Goal: Transaction & Acquisition: Purchase product/service

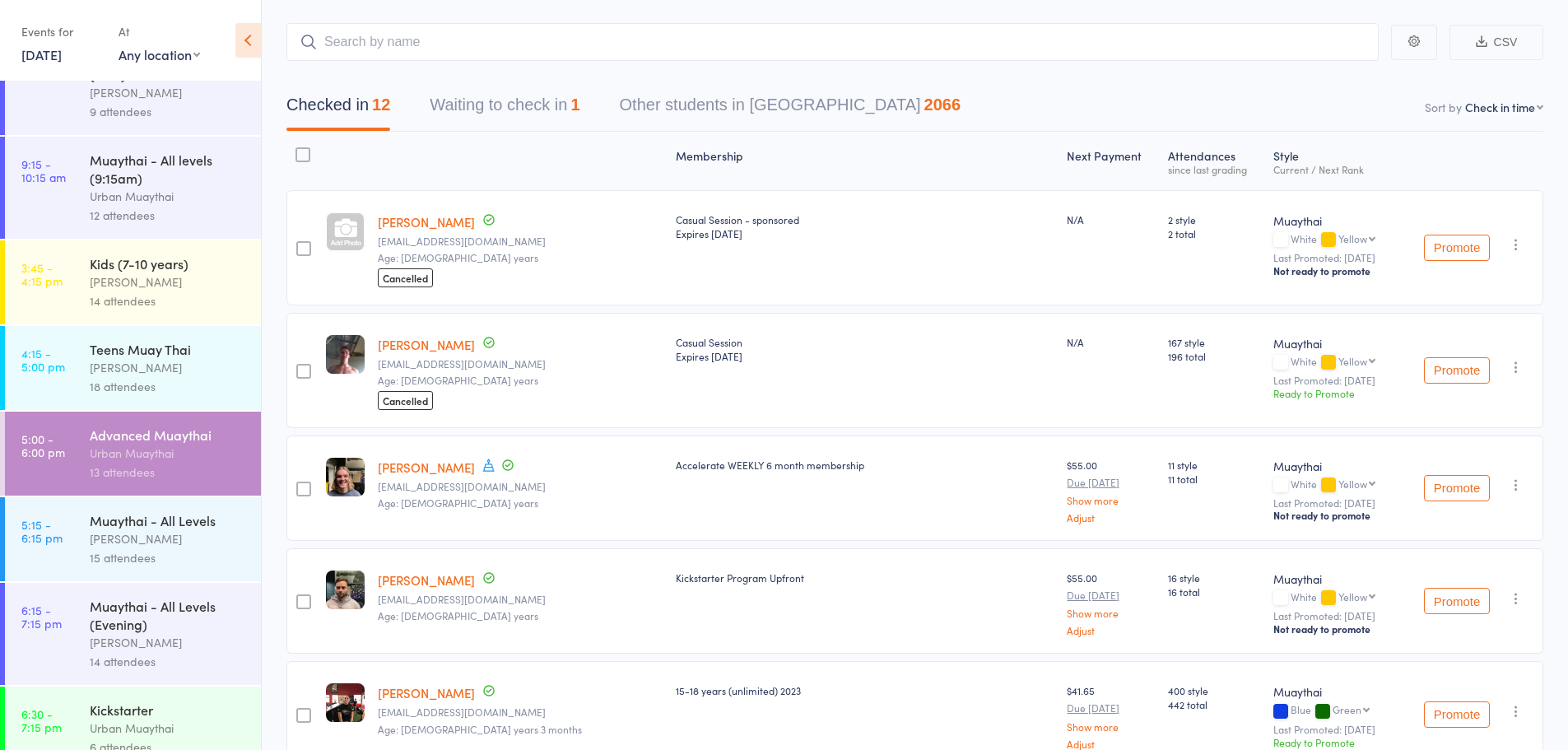
scroll to position [70, 0]
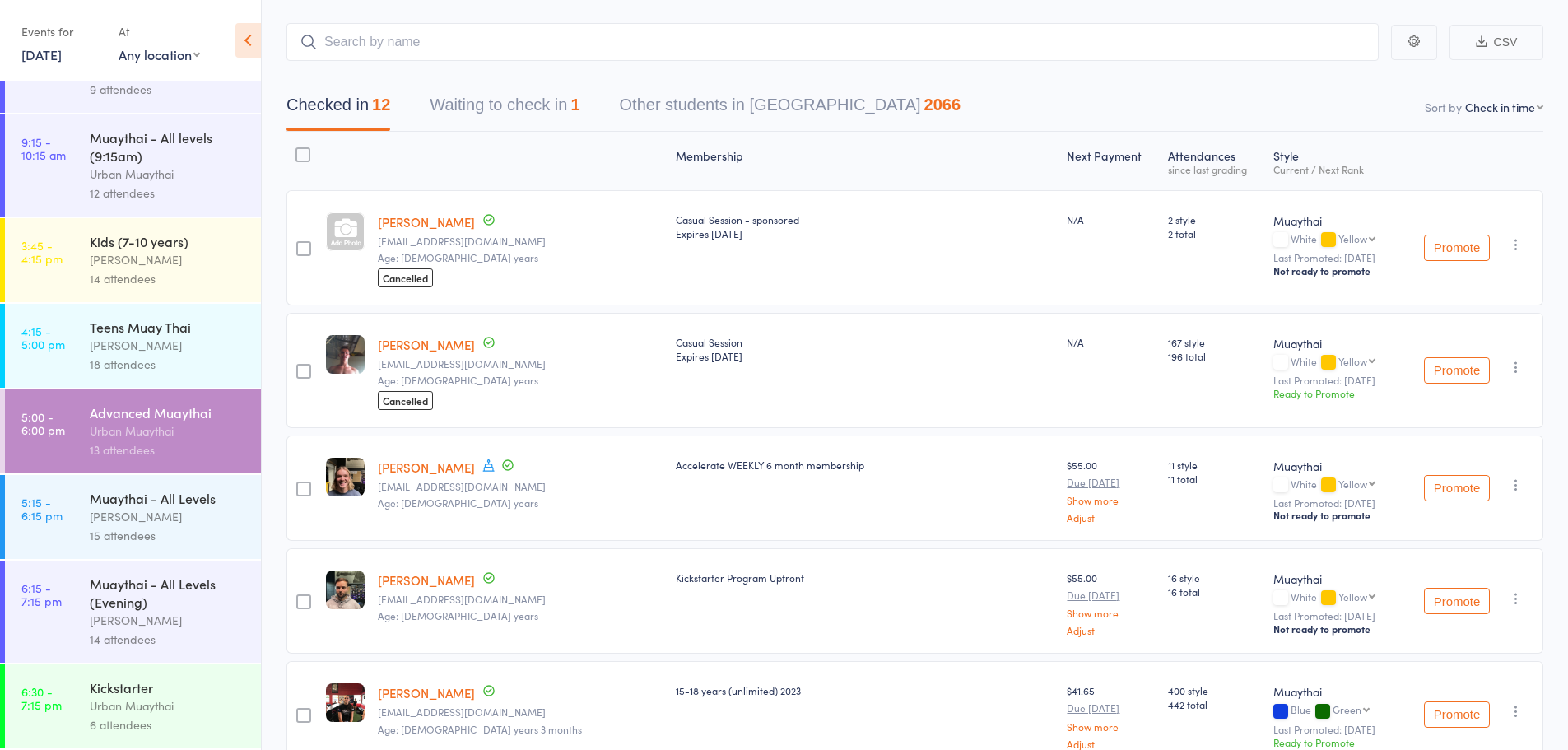
click at [148, 631] on div "14 attendees" at bounding box center [168, 640] width 157 height 19
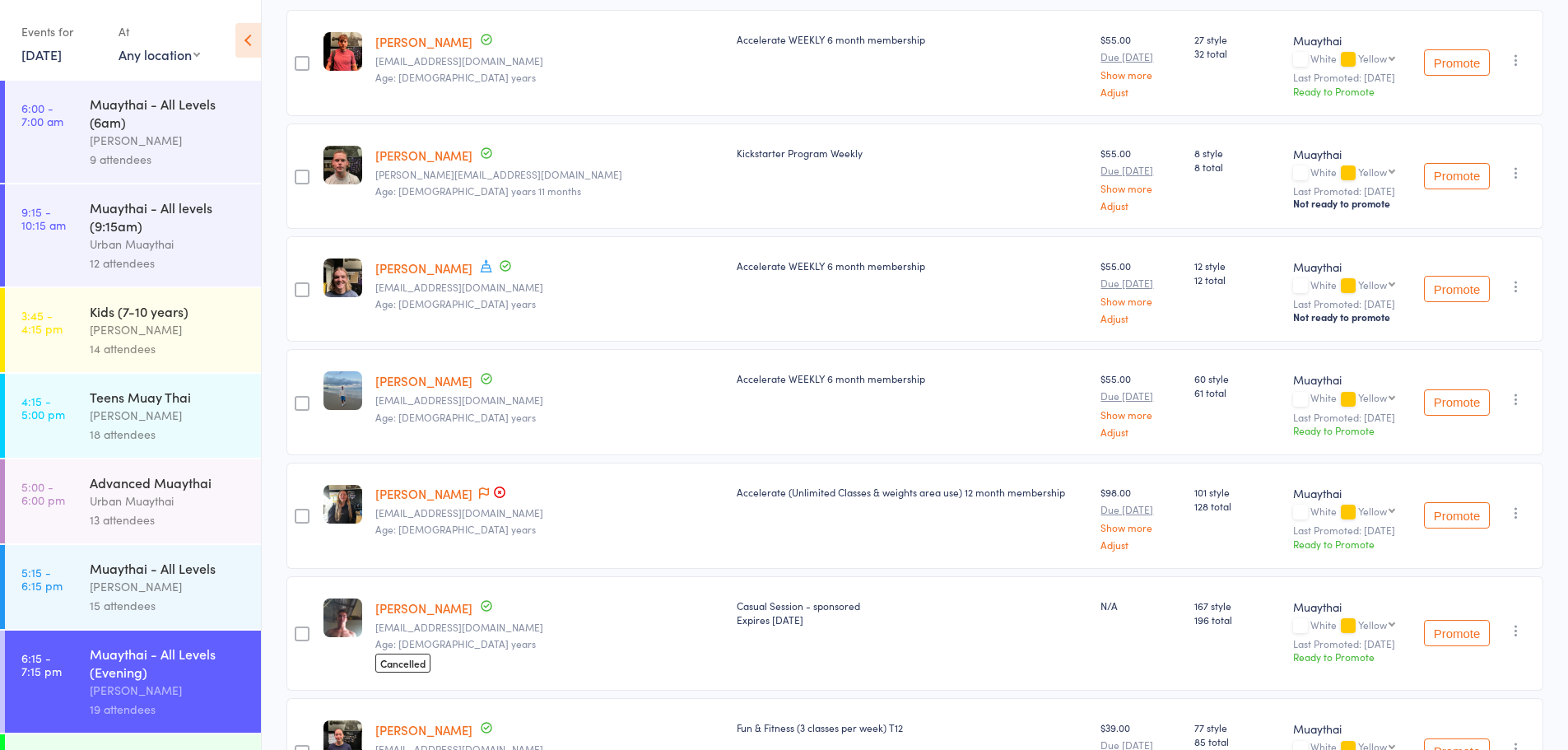
scroll to position [1, 0]
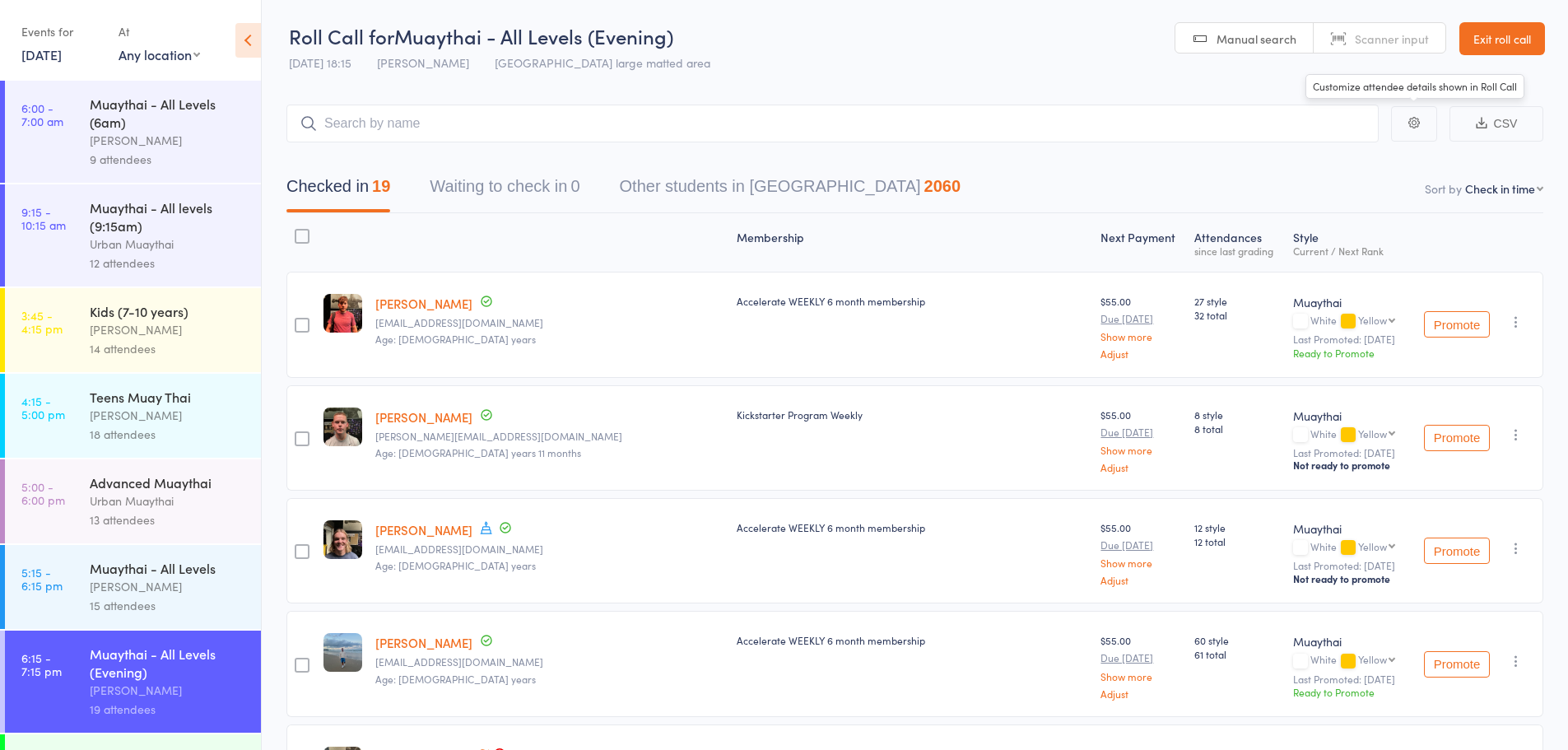
click at [1486, 36] on link "Exit roll call" at bounding box center [1501, 39] width 86 height 33
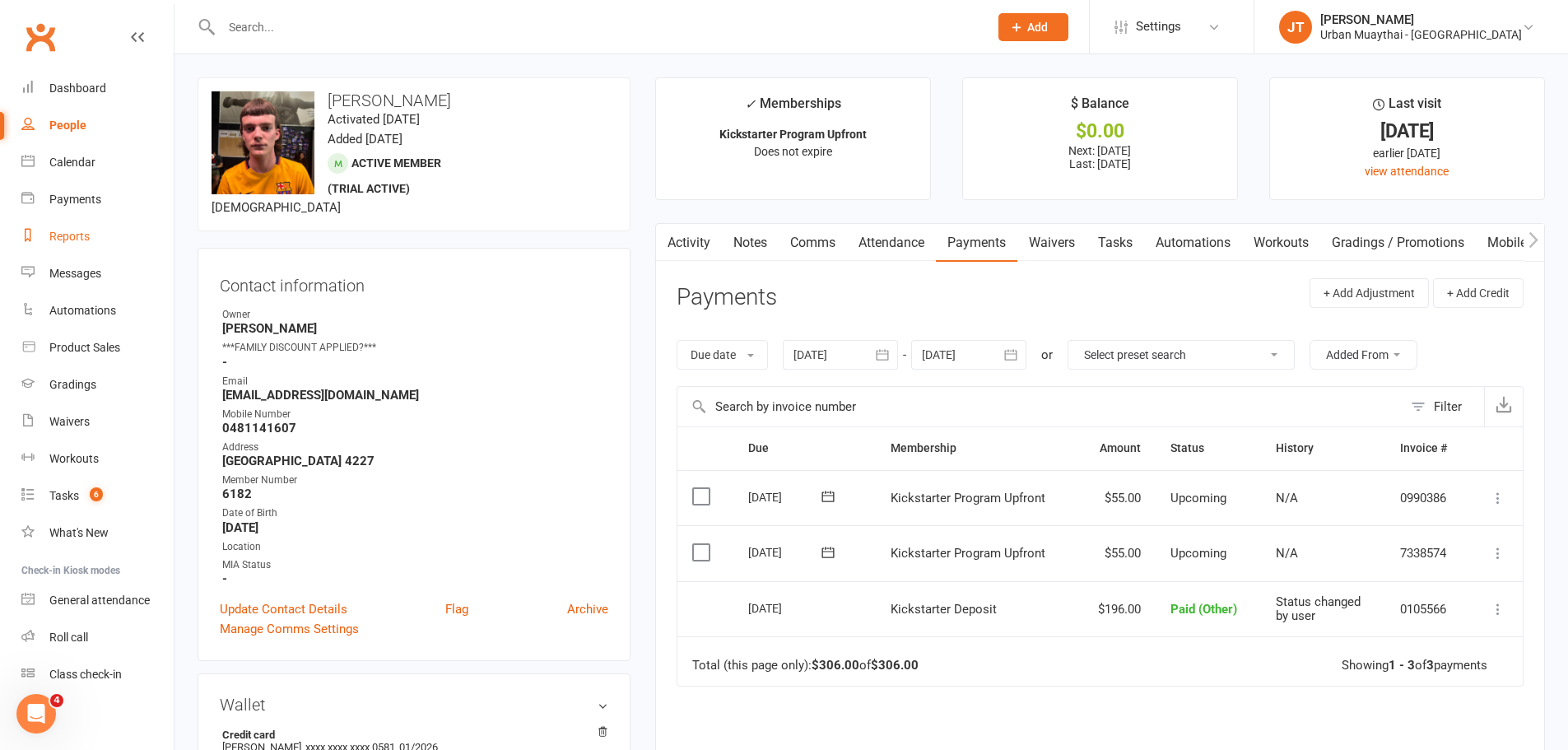
click at [98, 245] on link "Reports" at bounding box center [97, 236] width 152 height 37
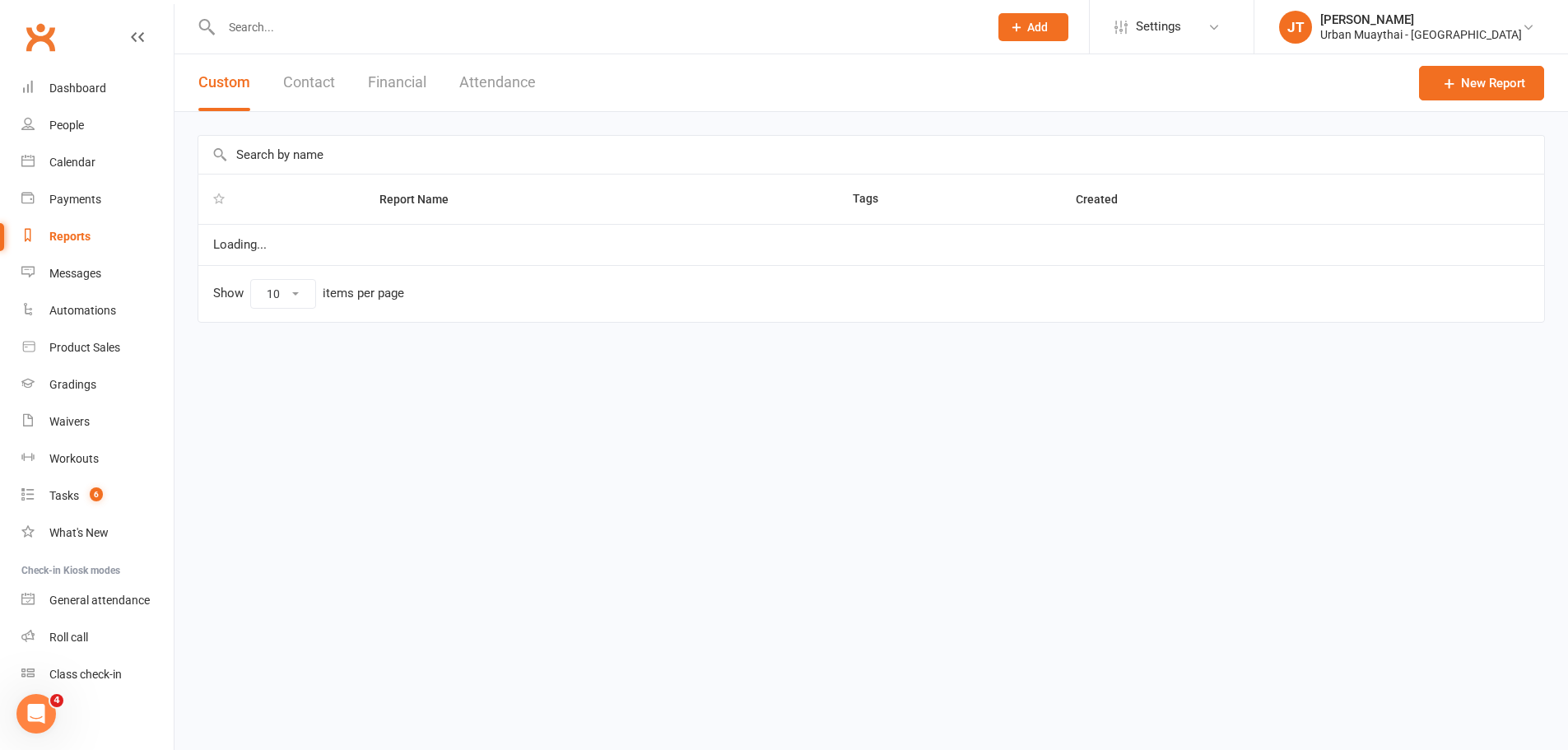
click at [366, 86] on div "Custom Contact Financial Attendance" at bounding box center [367, 82] width 385 height 57
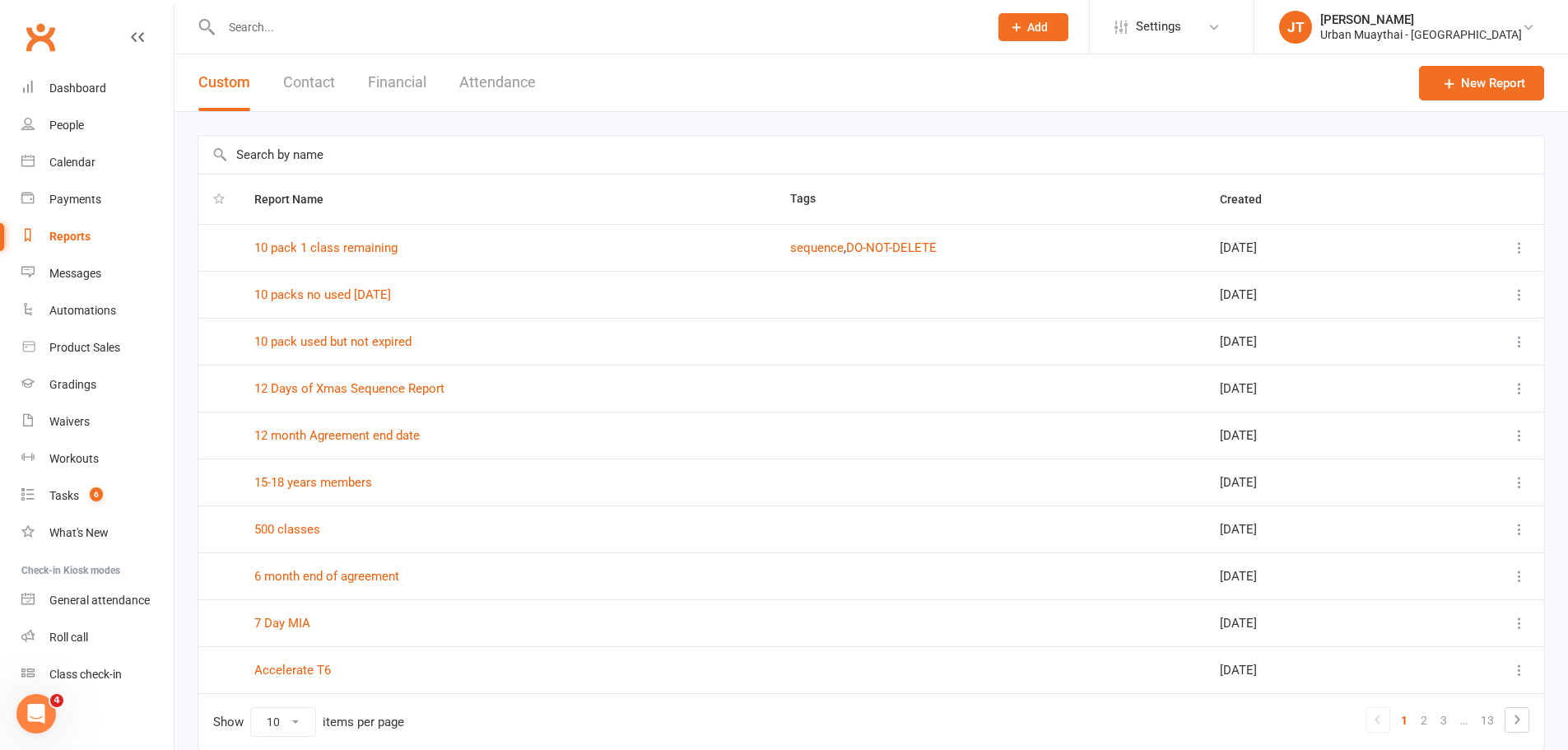
click at [382, 84] on button "Financial" at bounding box center [397, 82] width 59 height 57
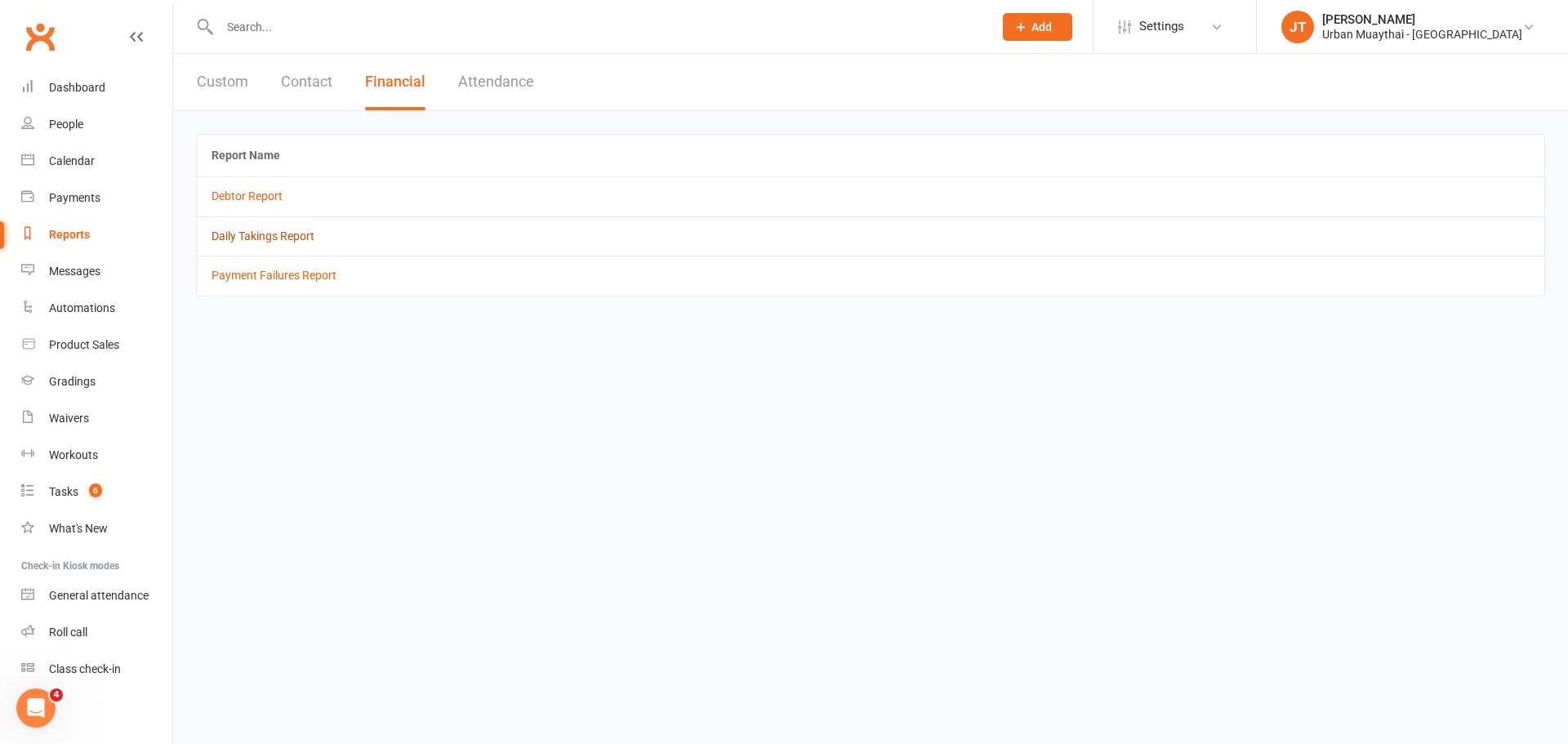
click at [253, 242] on link "Daily Takings Report" at bounding box center [262, 237] width 102 height 13
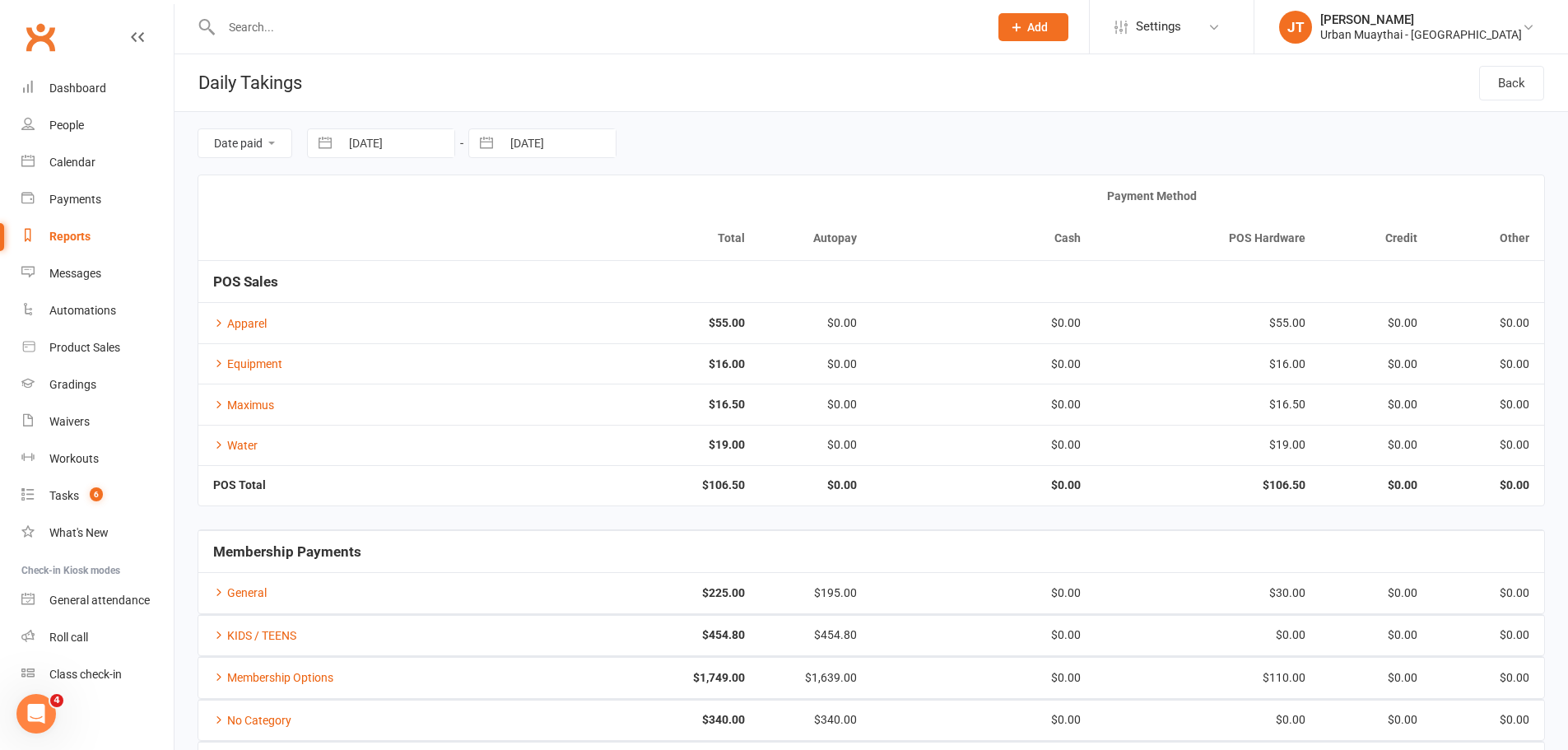
select select "7"
select select "2025"
select select "8"
select select "2025"
select select "9"
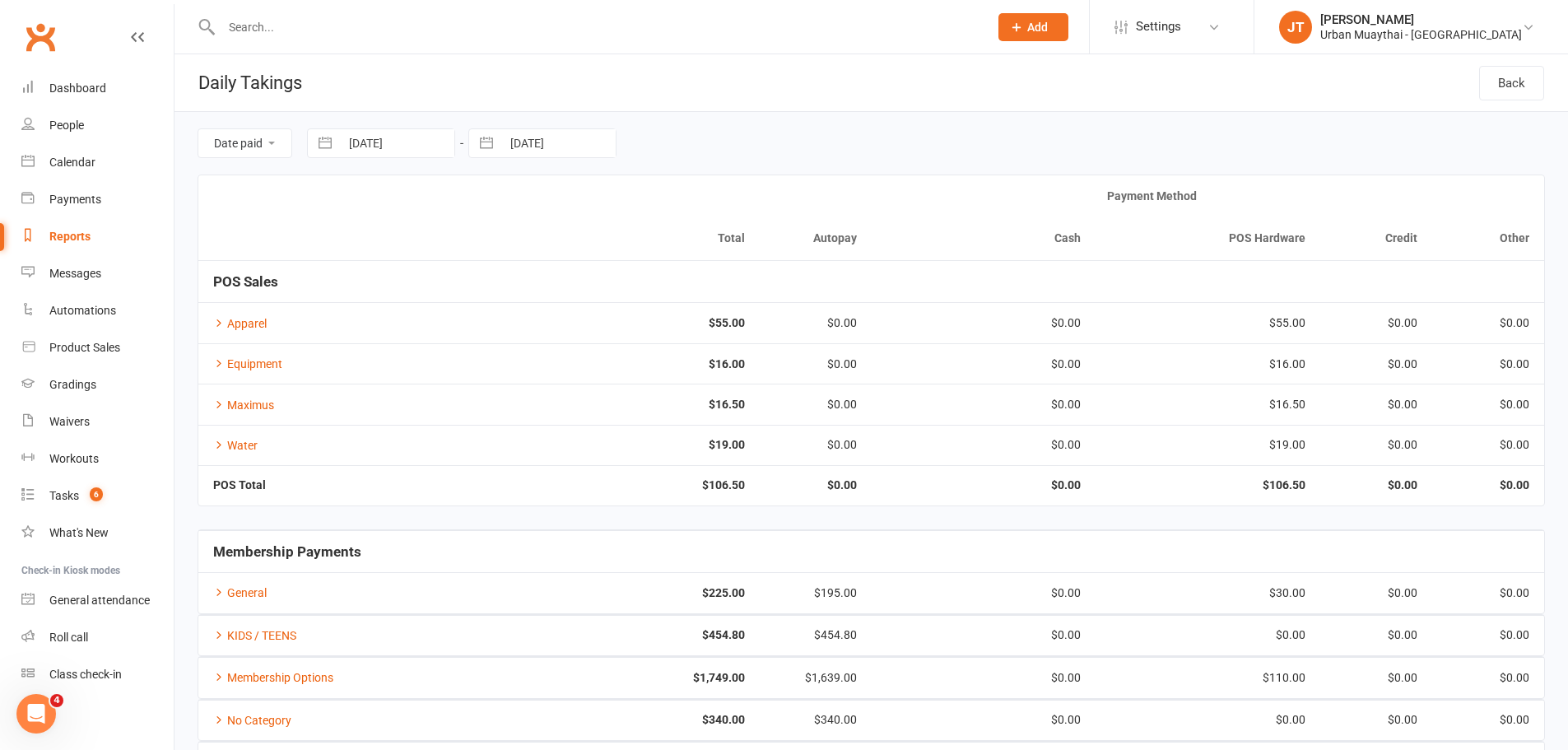
select select "2025"
click at [395, 137] on input "[DATE]" at bounding box center [397, 143] width 115 height 28
drag, startPoint x: 395, startPoint y: 137, endPoint x: 384, endPoint y: 141, distance: 11.7
click at [384, 141] on input "[DATE]" at bounding box center [397, 143] width 115 height 28
click at [507, 264] on td "5" at bounding box center [502, 270] width 32 height 31
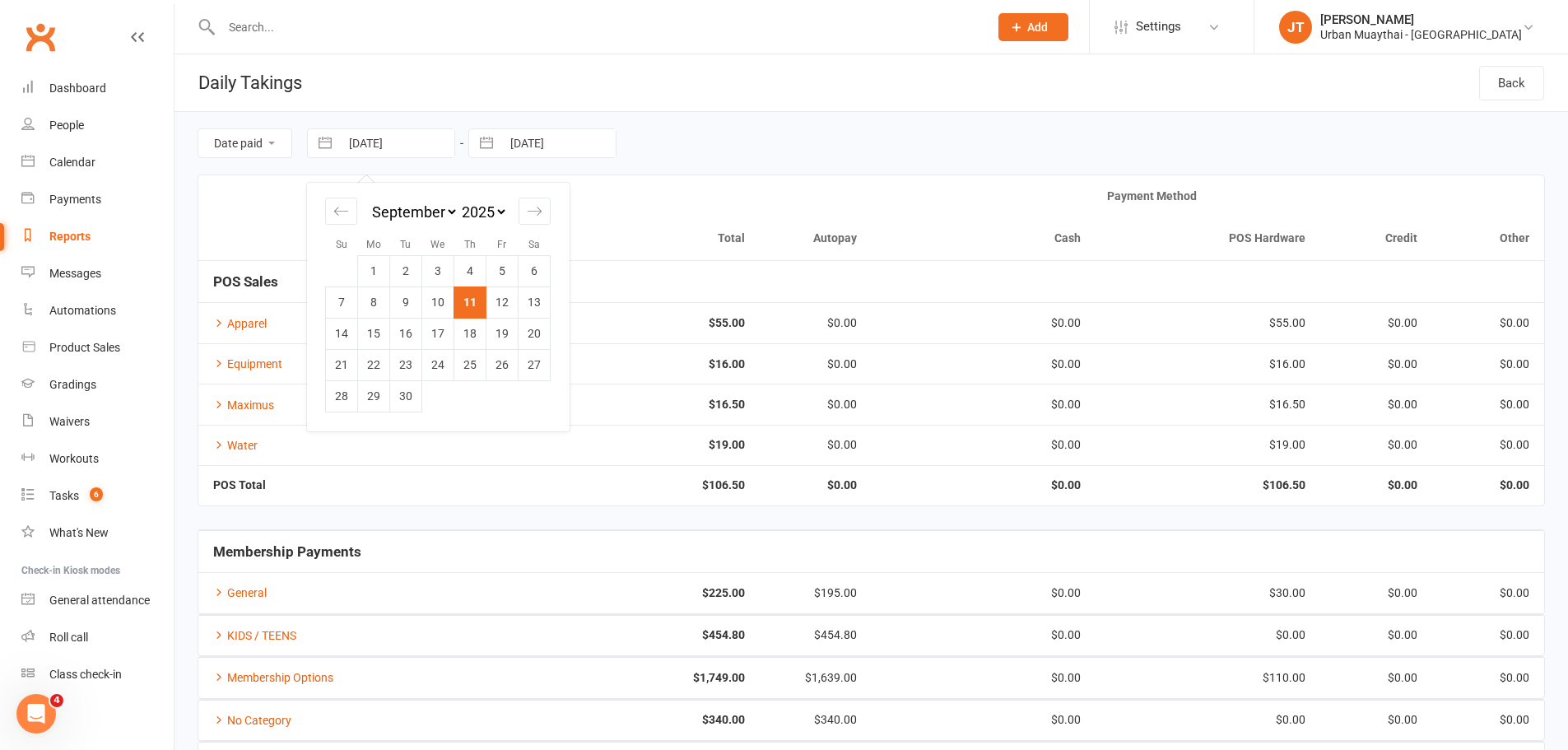
type input "05 Sep 2025"
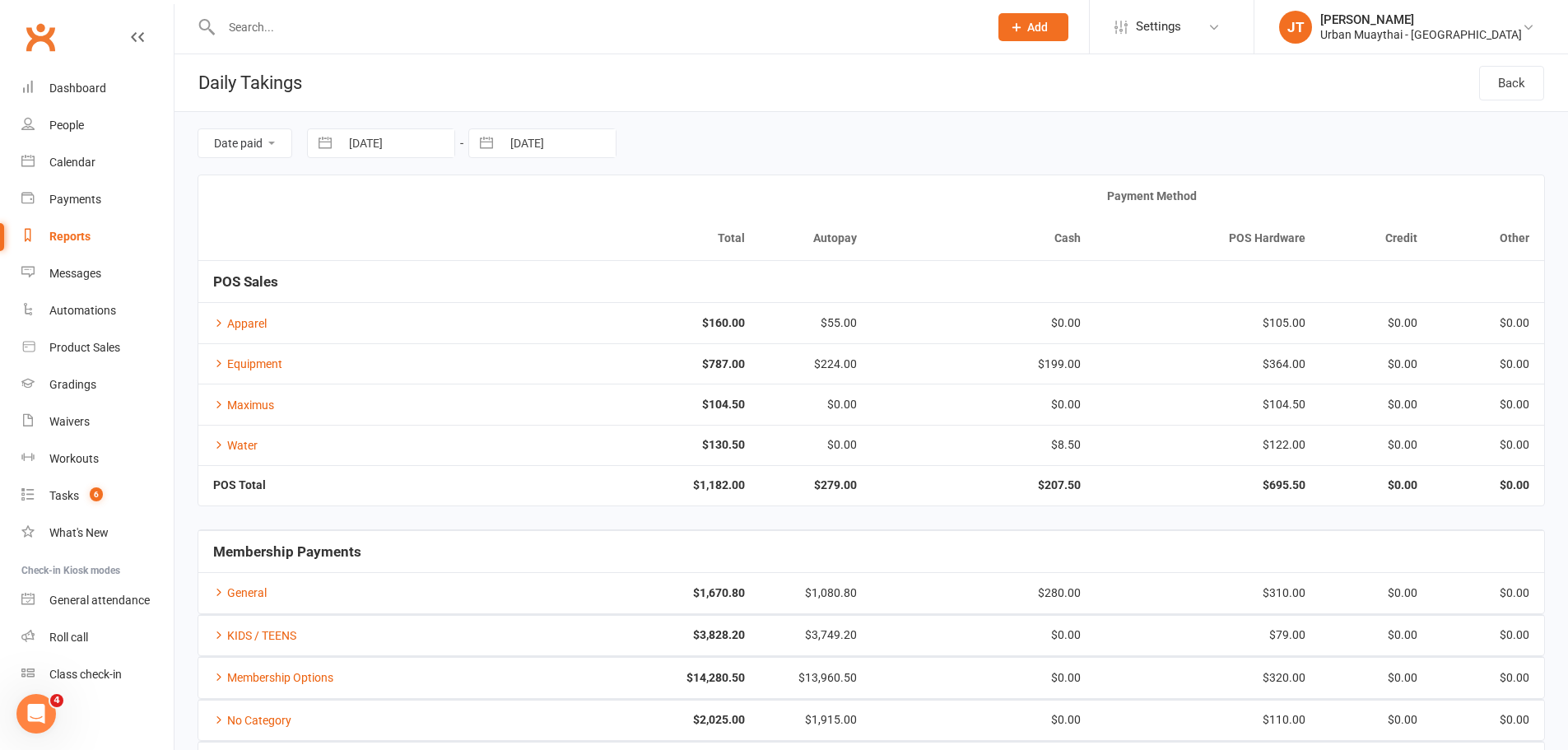
click at [350, 19] on input "text" at bounding box center [596, 27] width 760 height 23
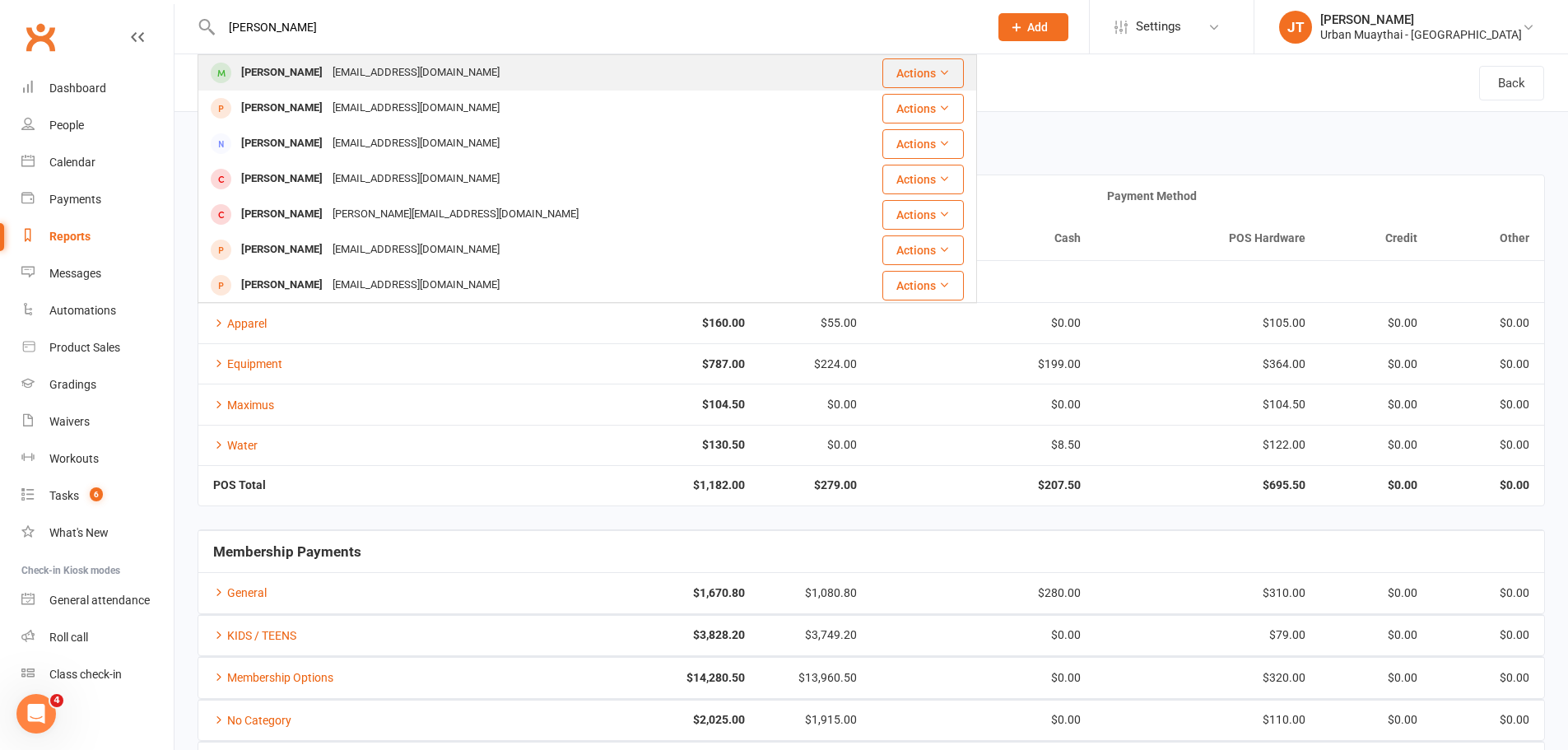
type input "jade young"
click at [336, 61] on div "[EMAIL_ADDRESS][DOMAIN_NAME]" at bounding box center [416, 72] width 177 height 24
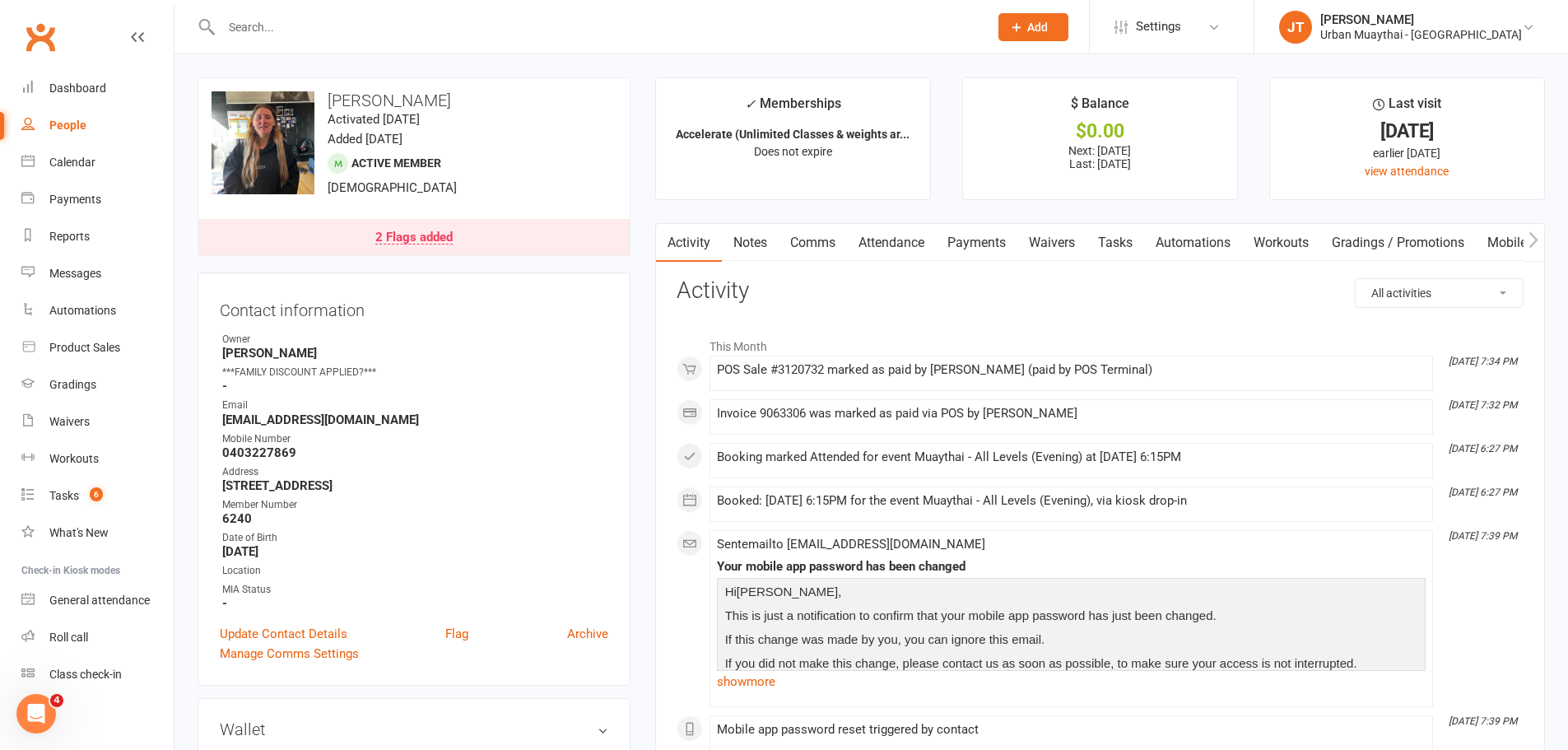
click at [744, 250] on link "Notes" at bounding box center [750, 242] width 57 height 38
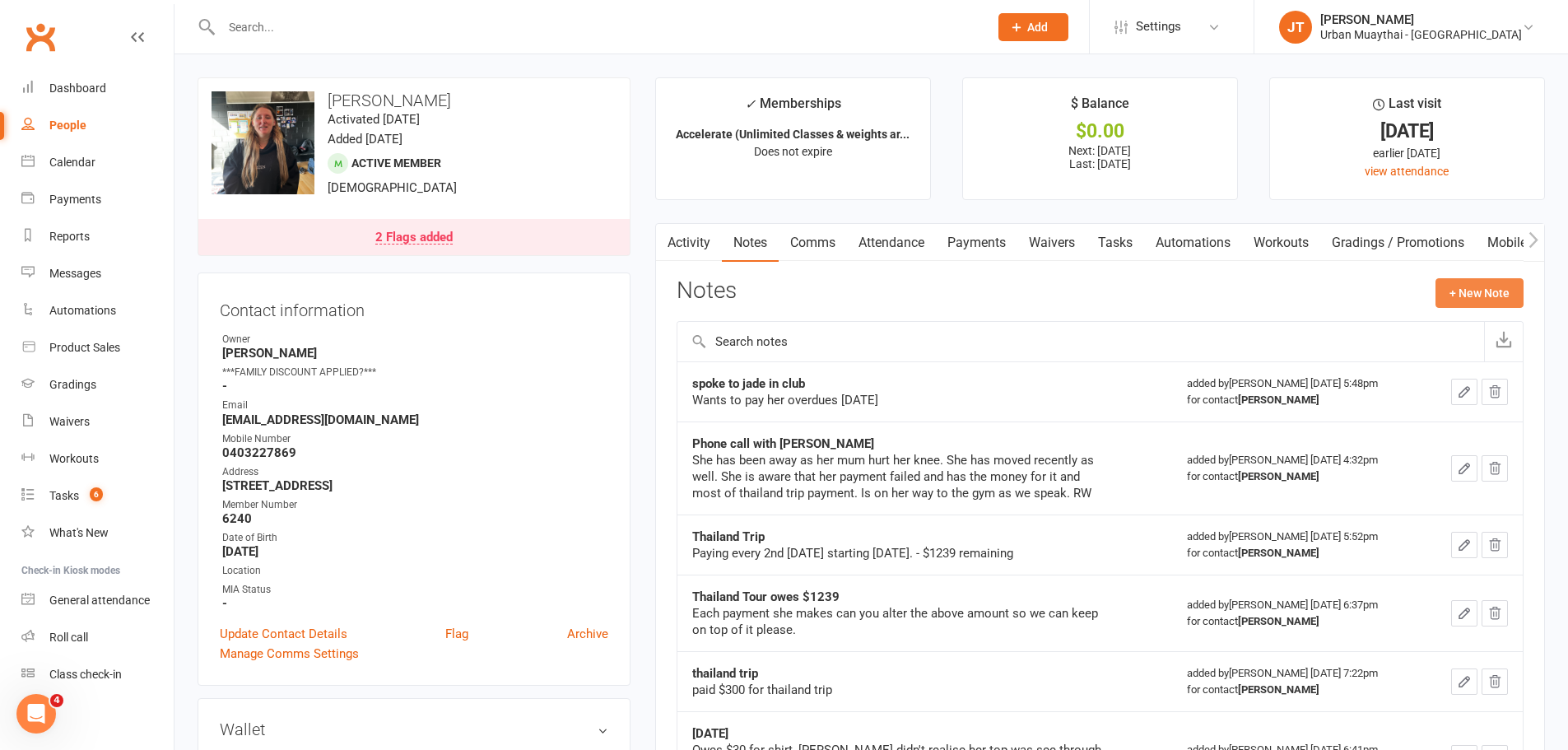
click at [1490, 283] on button "+ New Note" at bounding box center [1479, 292] width 88 height 30
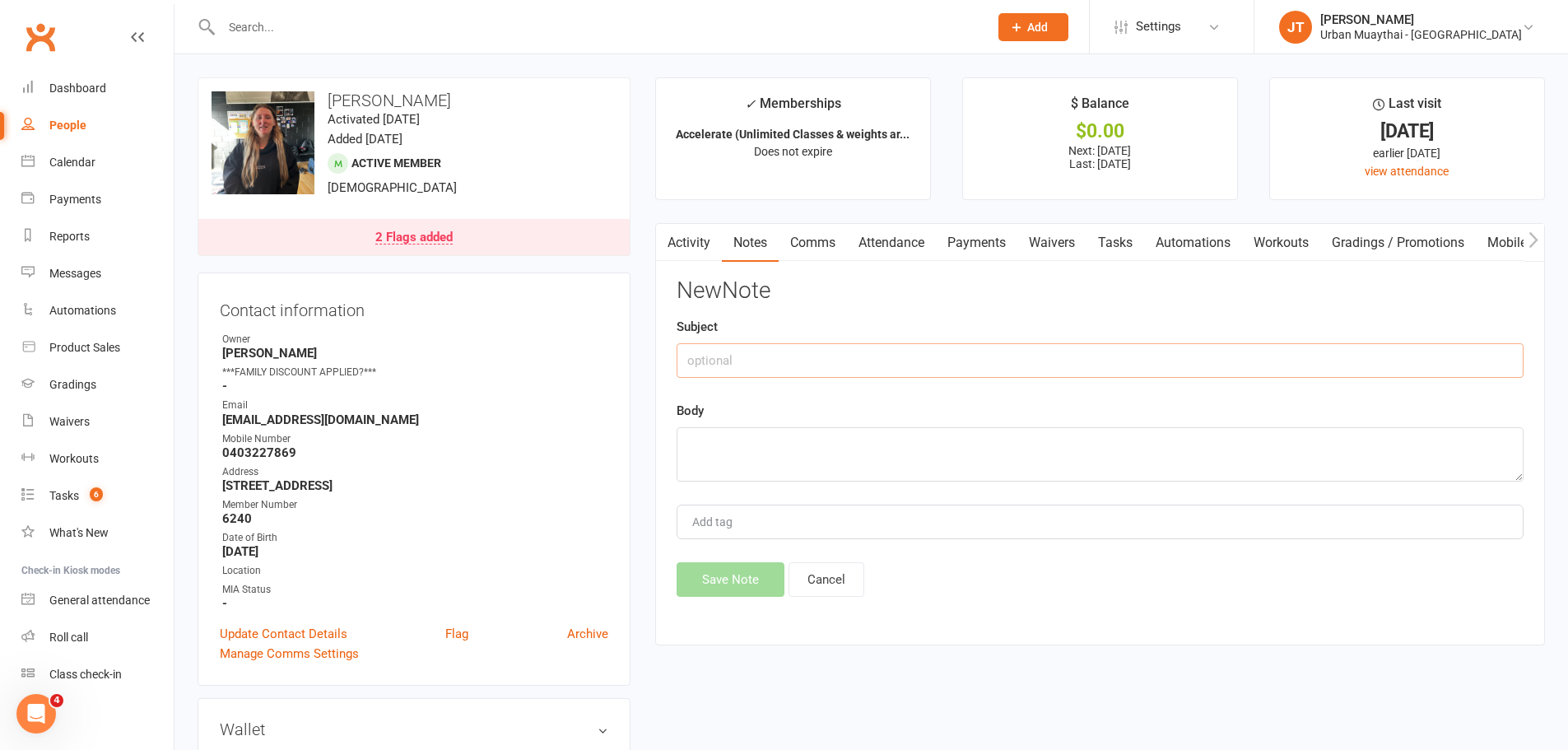
click at [798, 363] on input "text" at bounding box center [1100, 361] width 847 height 35
type input "Thailand Tour"
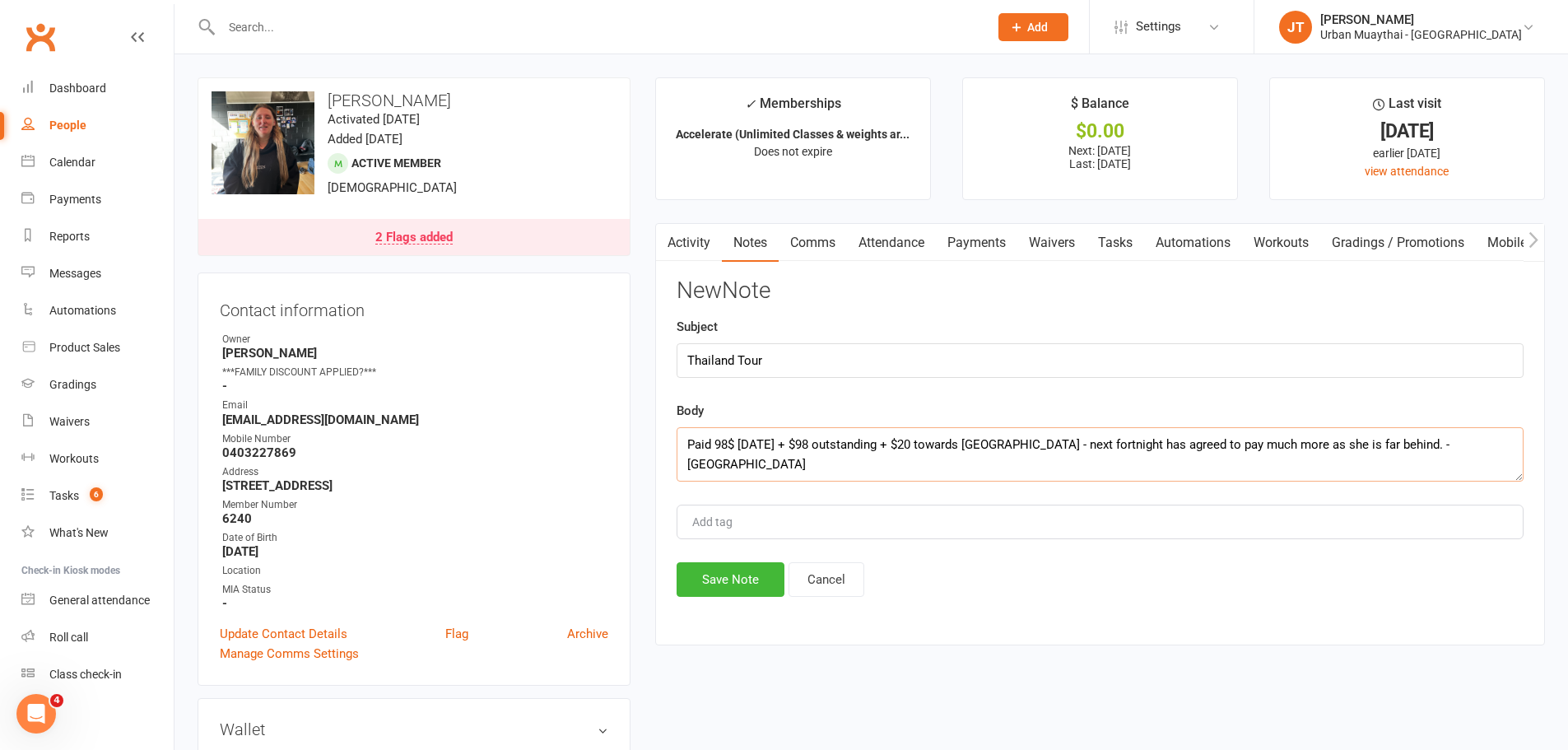
click at [1444, 431] on textarea "Paid 98$ today + $98 outstanding + $20 towards thailand - next fortnight has ag…" at bounding box center [1100, 455] width 847 height 54
type textarea "Paid 98$ today + $98 outstanding + $20 towards thailand - next fortnight has ag…"
click at [707, 574] on button "Save Note" at bounding box center [730, 580] width 108 height 35
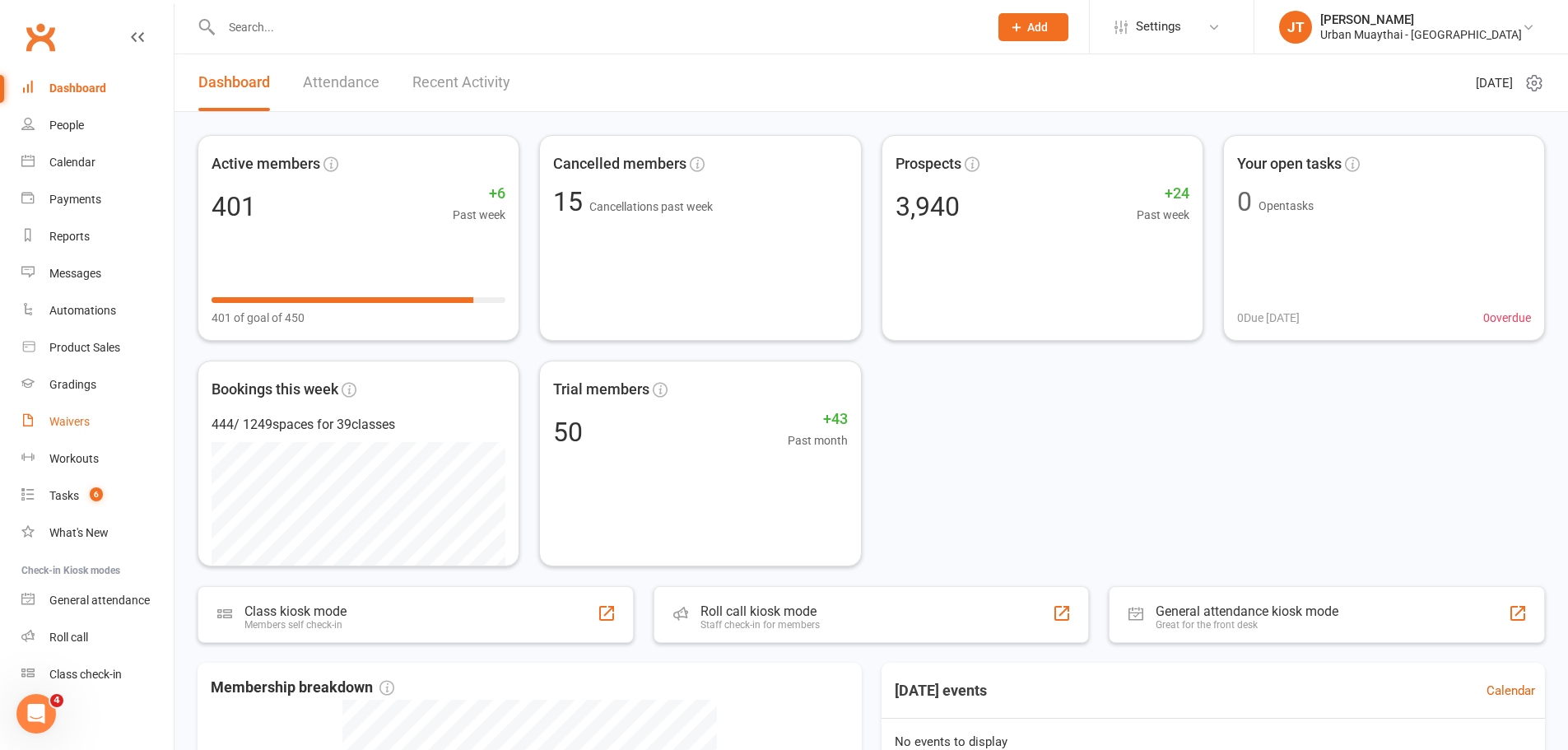
click at [91, 428] on link "Waivers" at bounding box center [97, 422] width 152 height 37
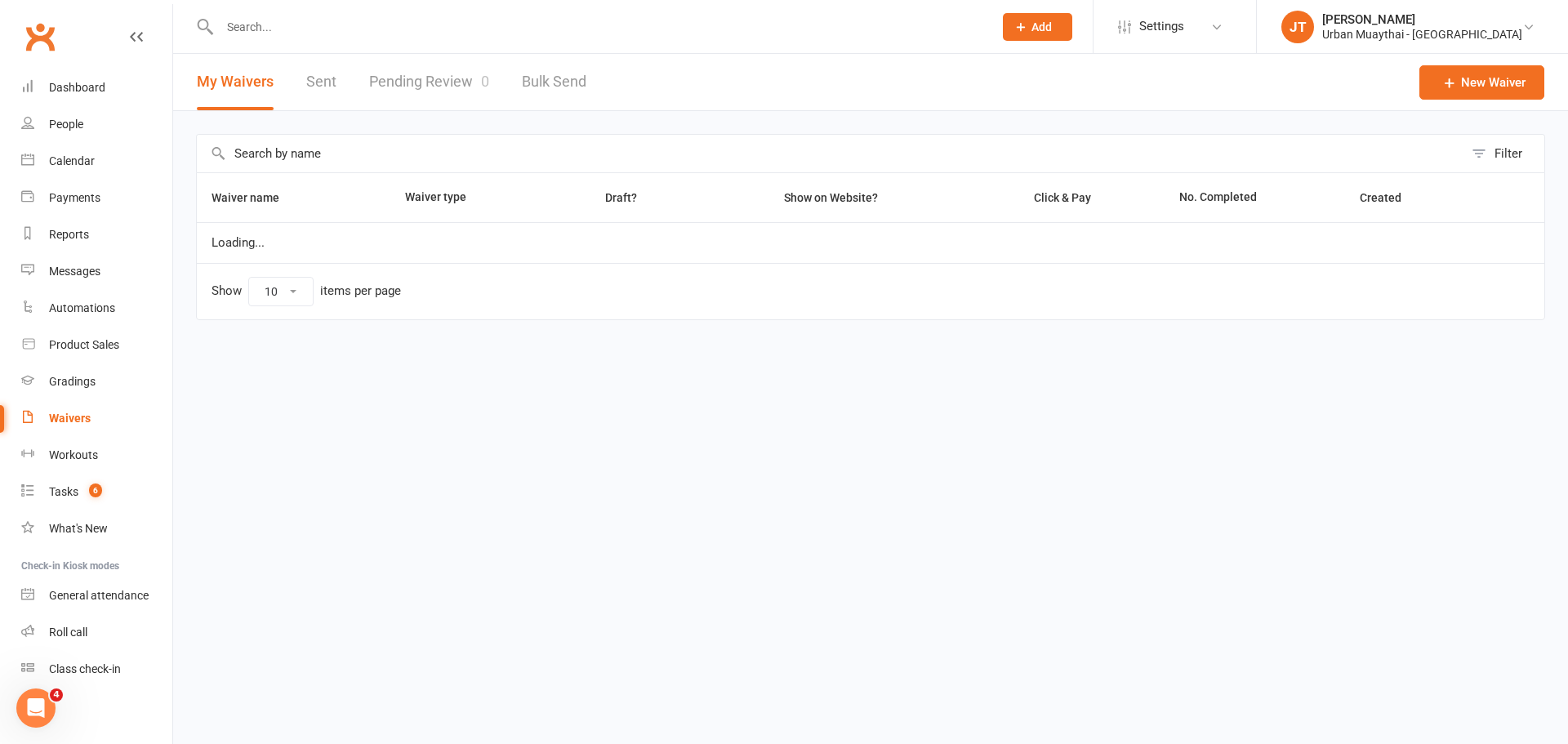
select select "100"
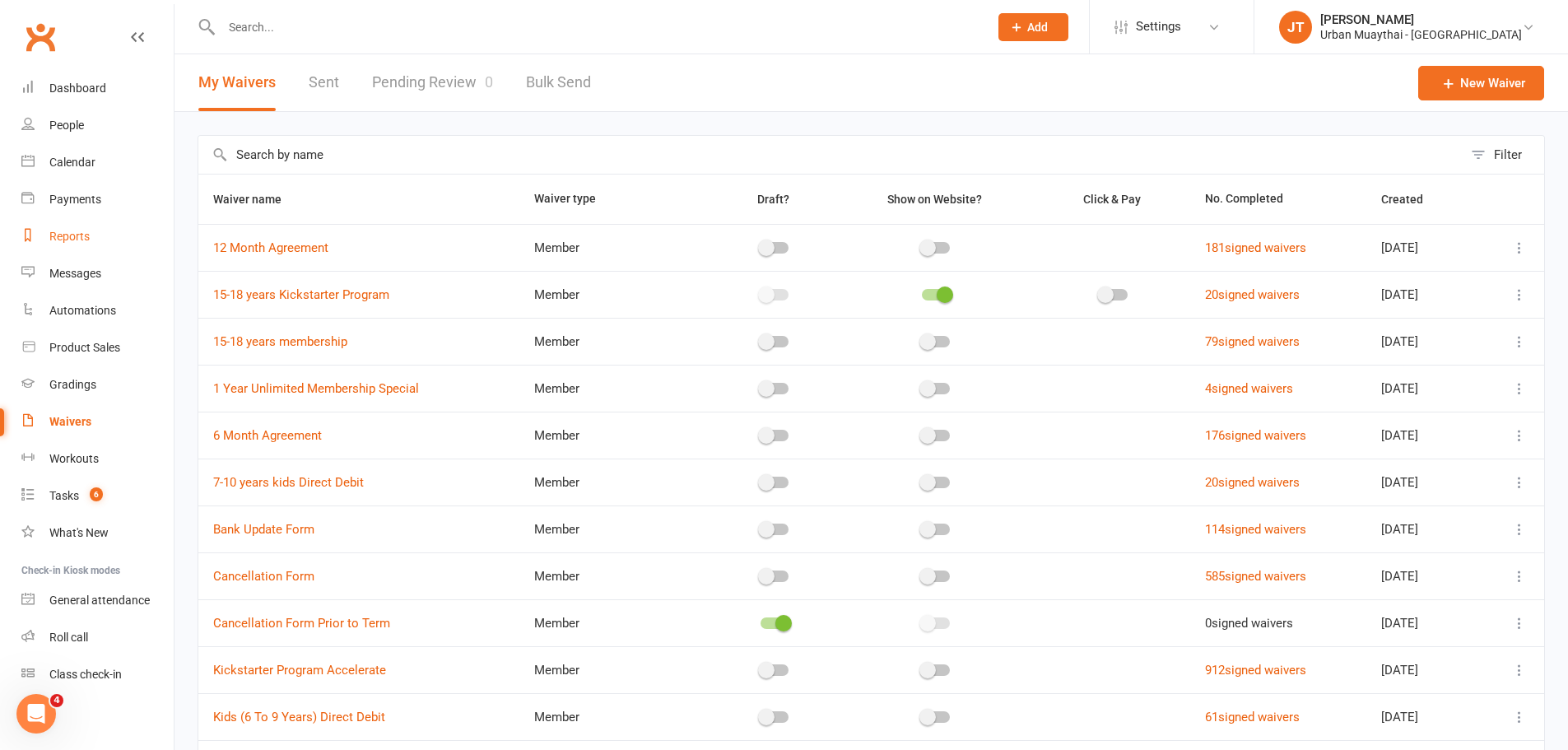
click at [78, 228] on link "Reports" at bounding box center [97, 236] width 152 height 37
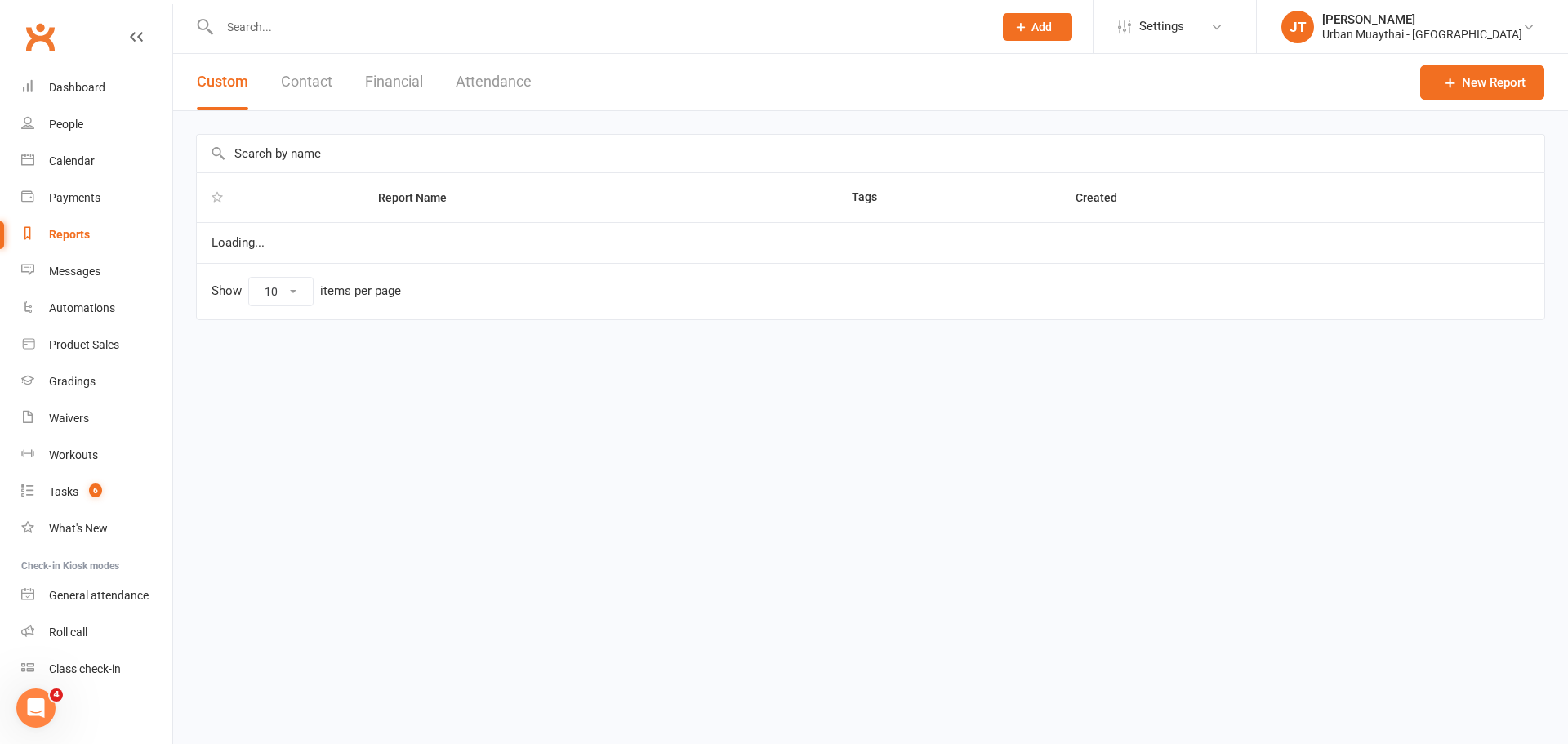
click at [393, 82] on button "Financial" at bounding box center [393, 81] width 58 height 56
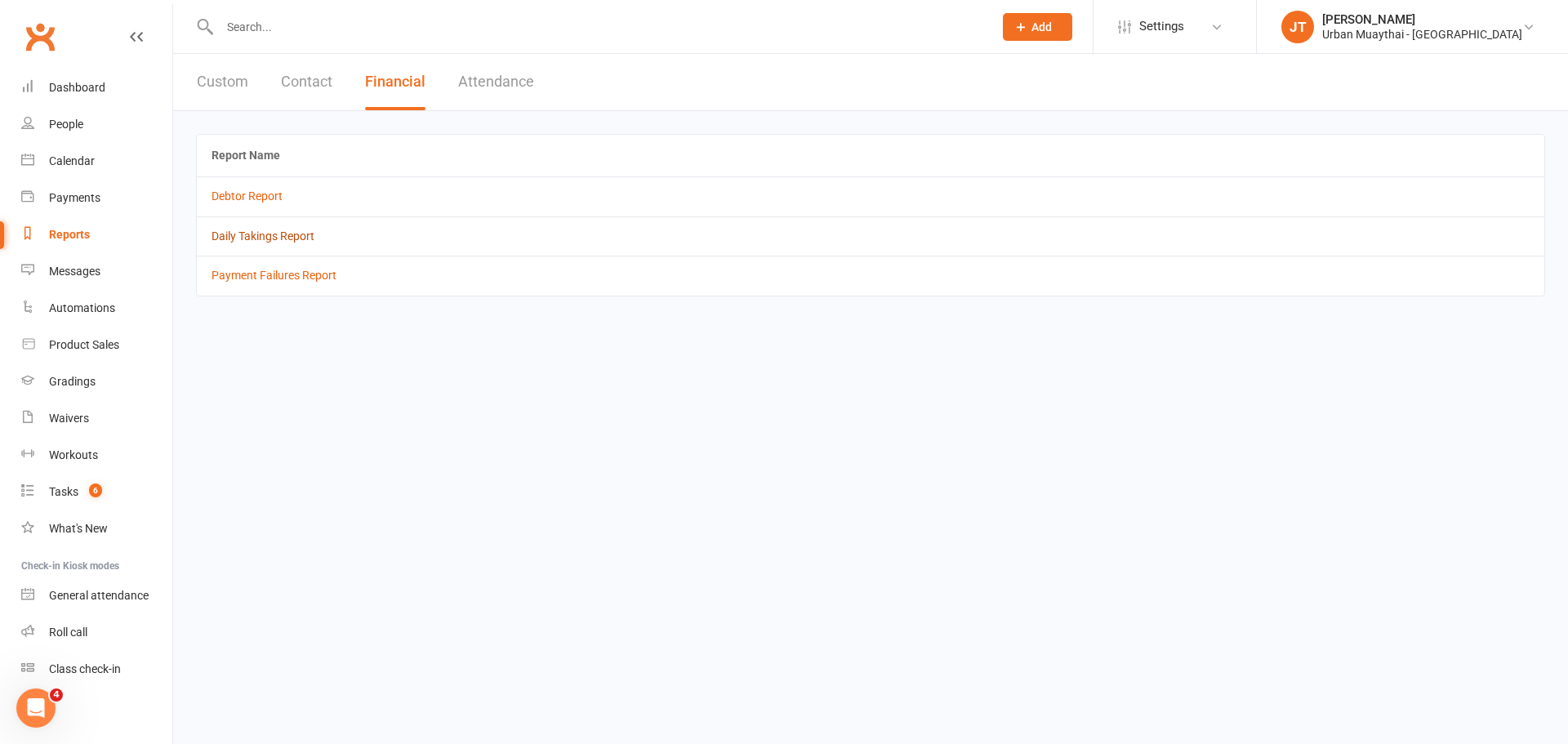
click at [254, 237] on link "Daily Takings Report" at bounding box center [262, 237] width 102 height 13
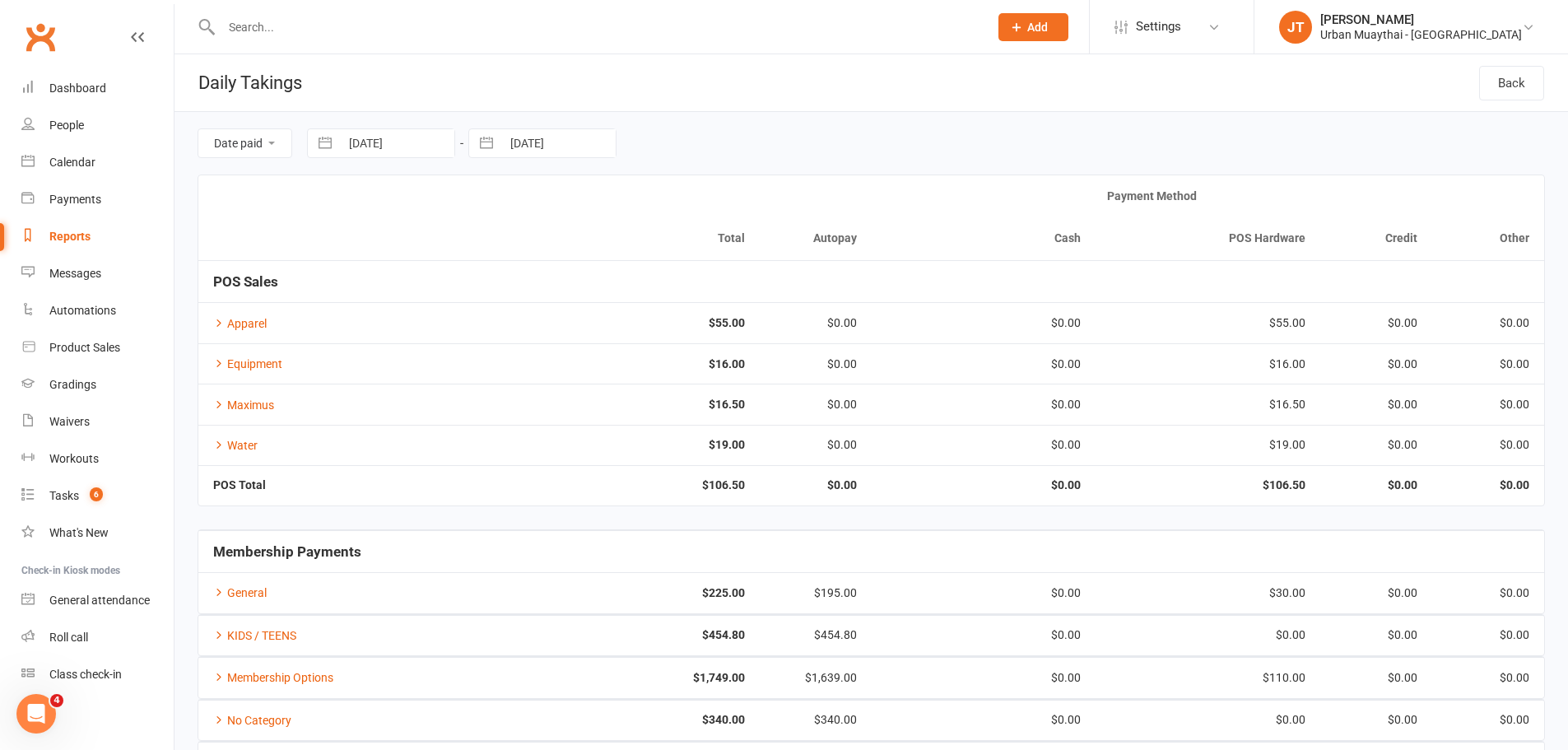
select select "7"
select select "2025"
select select "8"
select select "2025"
select select "9"
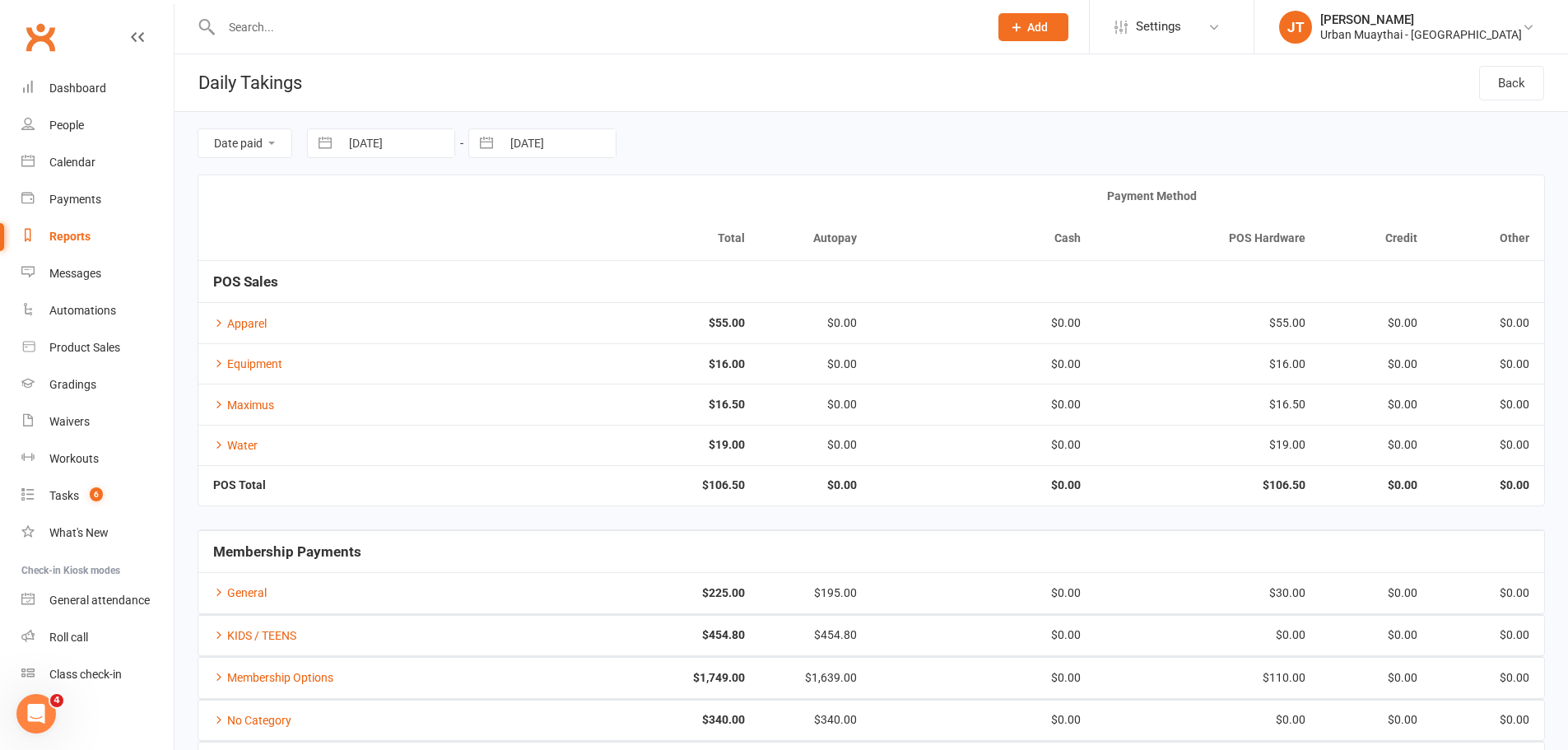
select select "2025"
click at [371, 136] on input "[DATE]" at bounding box center [397, 143] width 115 height 28
click at [543, 270] on td "6" at bounding box center [534, 270] width 32 height 31
type input "06 Sep 2025"
click at [541, 143] on input "[DATE]" at bounding box center [559, 143] width 115 height 28
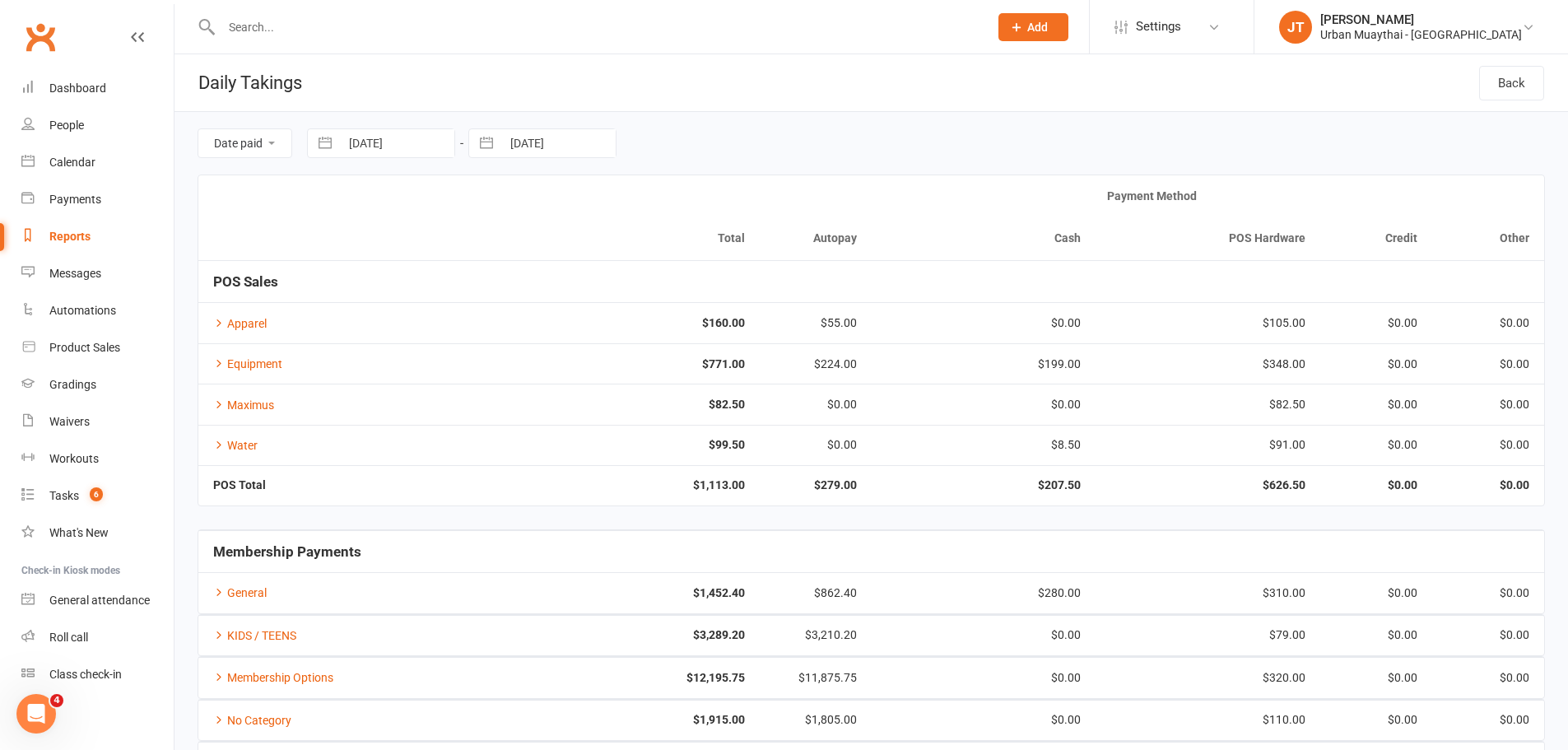
select select "7"
select select "2025"
select select "8"
select select "2025"
select select "9"
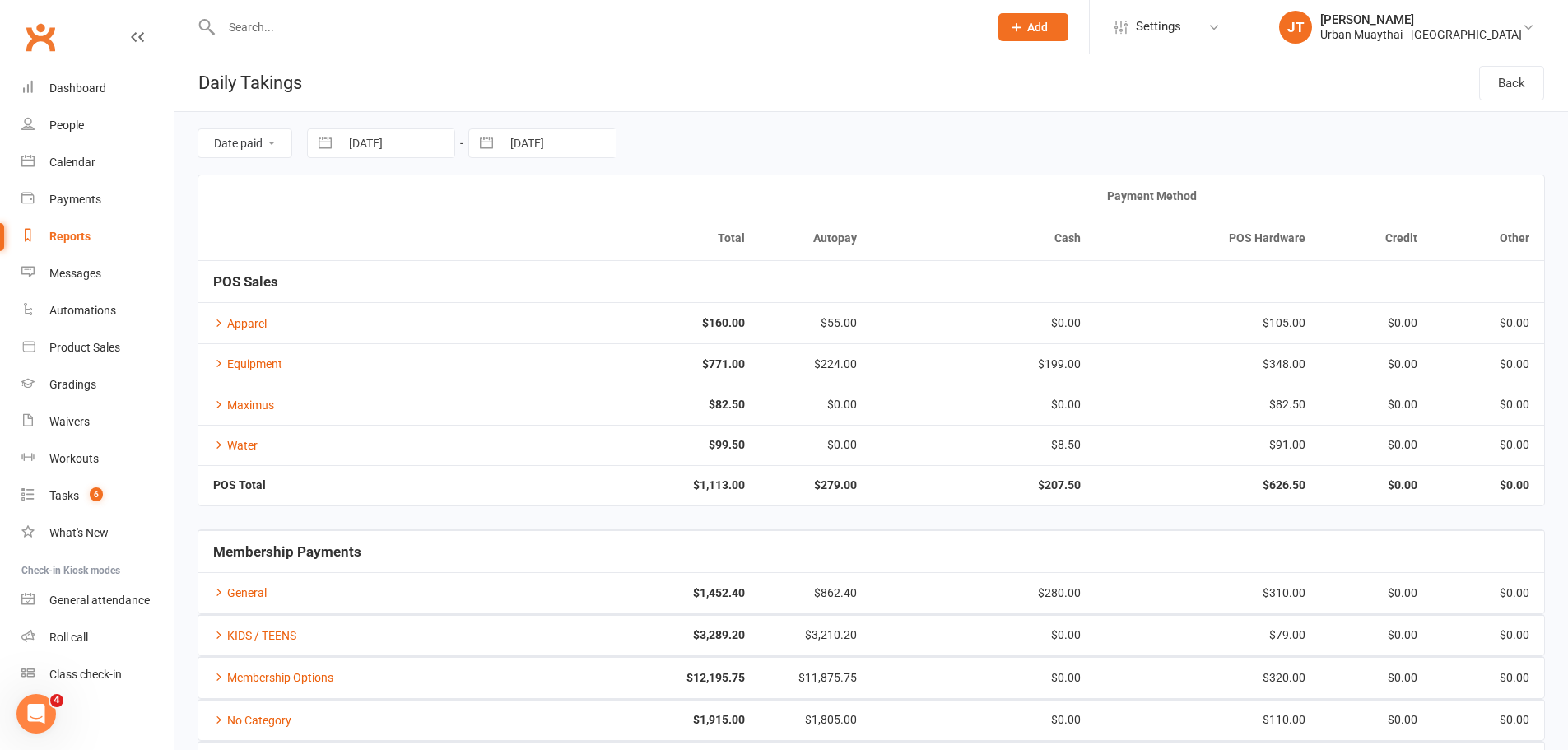
select select "2025"
click at [696, 272] on td "6" at bounding box center [696, 270] width 32 height 31
type input "06 Sep 2025"
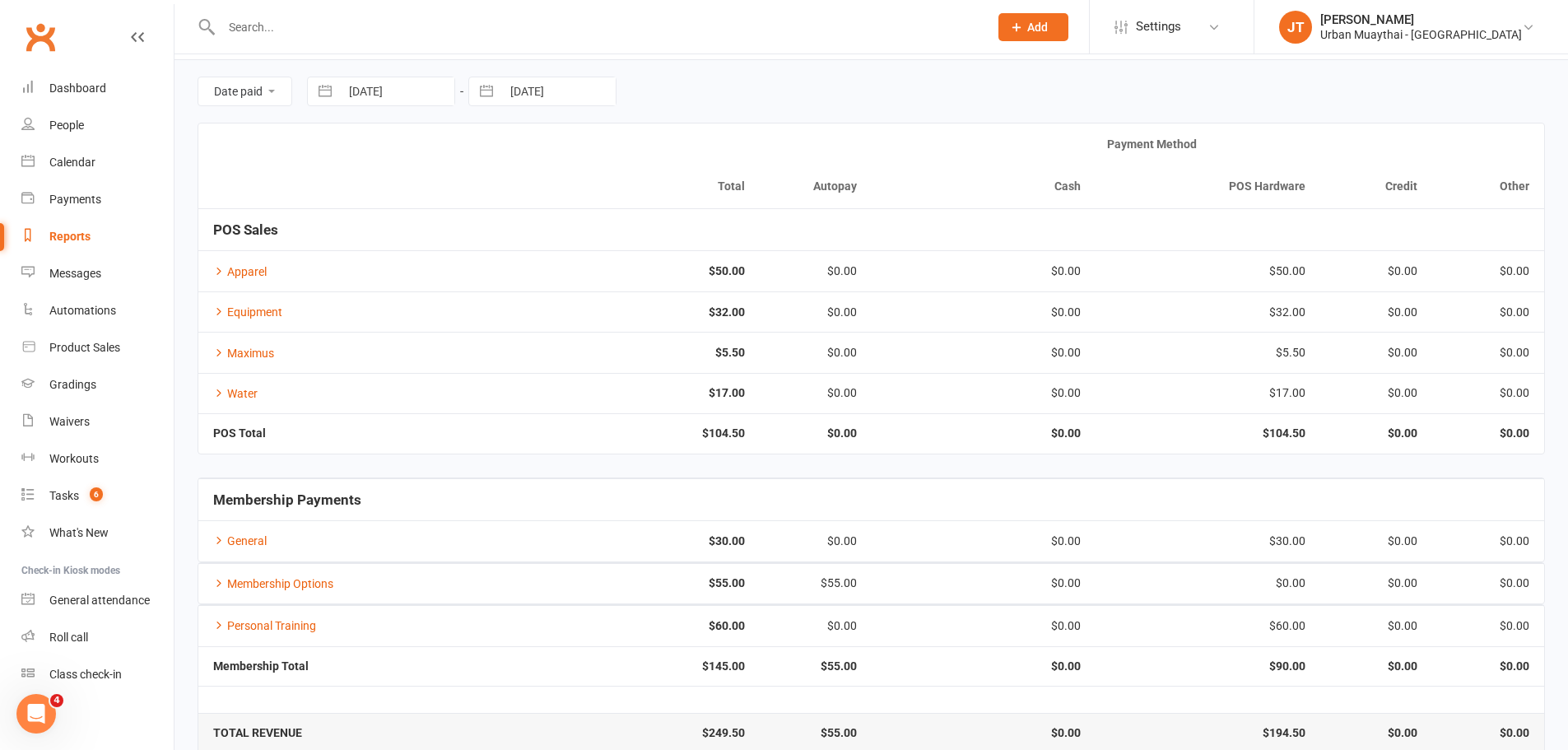
scroll to position [79, 0]
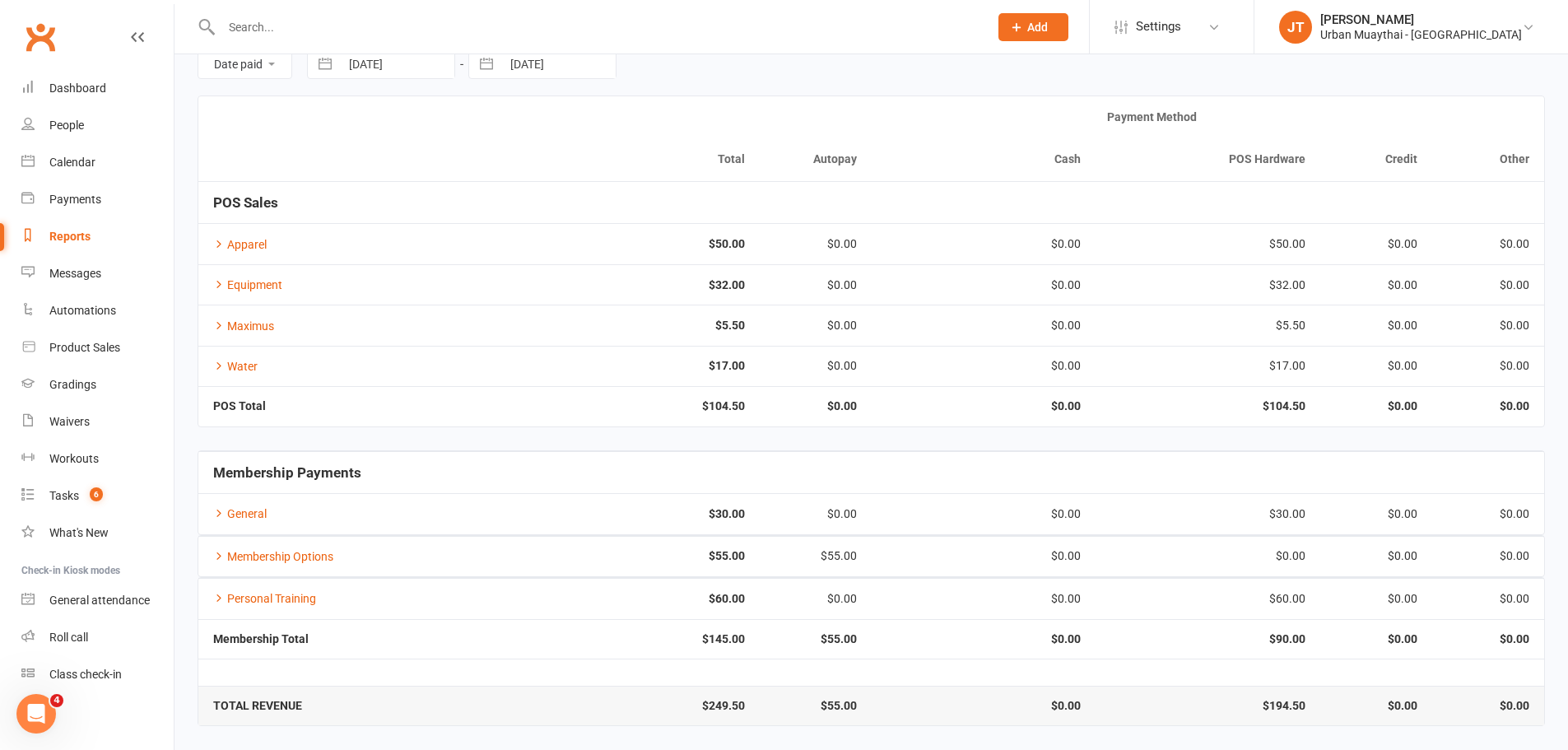
click at [385, 68] on input "06 Sep 2025" at bounding box center [397, 64] width 115 height 28
select select "7"
select select "2025"
select select "8"
select select "2025"
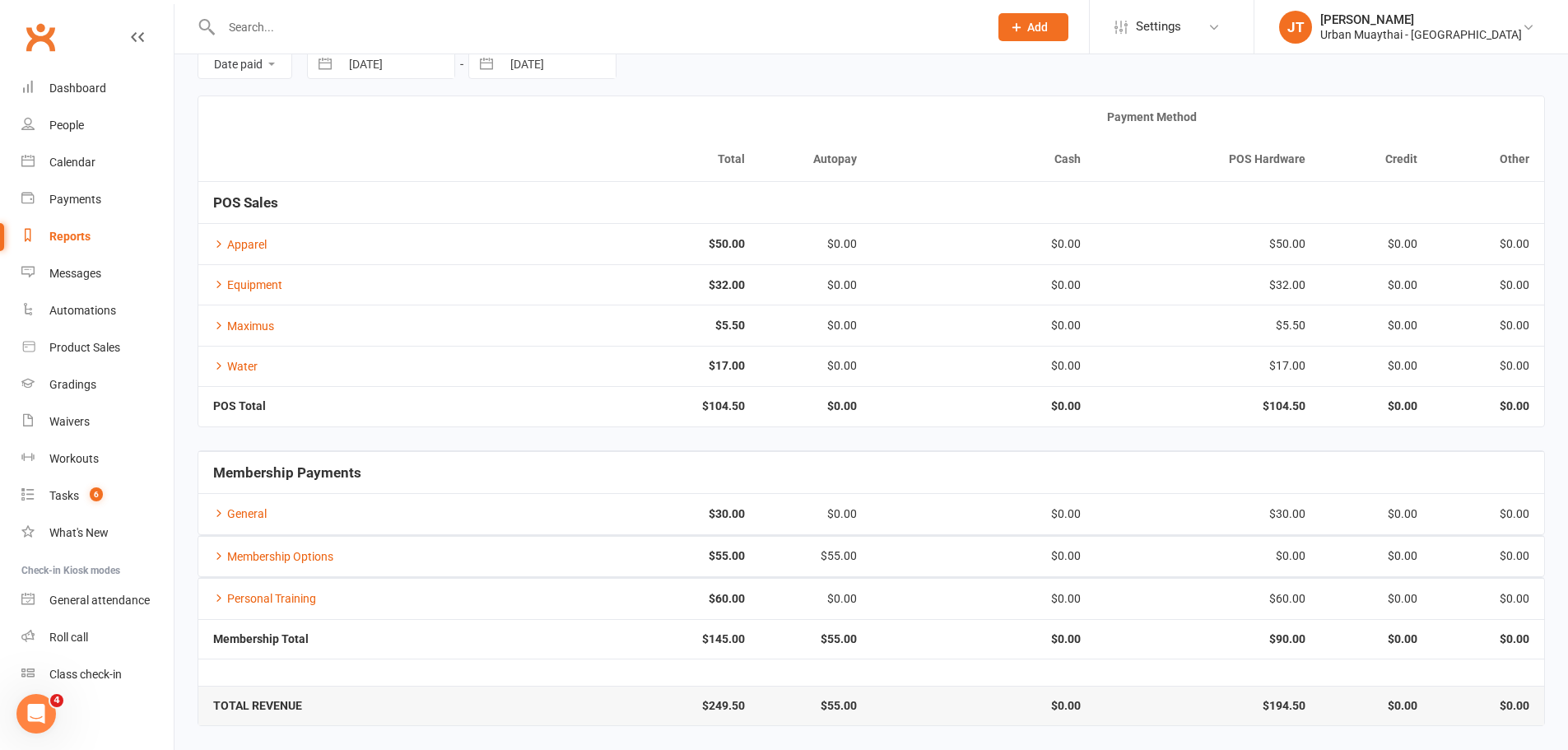
select select "9"
select select "2025"
click at [463, 224] on td "11" at bounding box center [470, 223] width 32 height 31
type input "[DATE]"
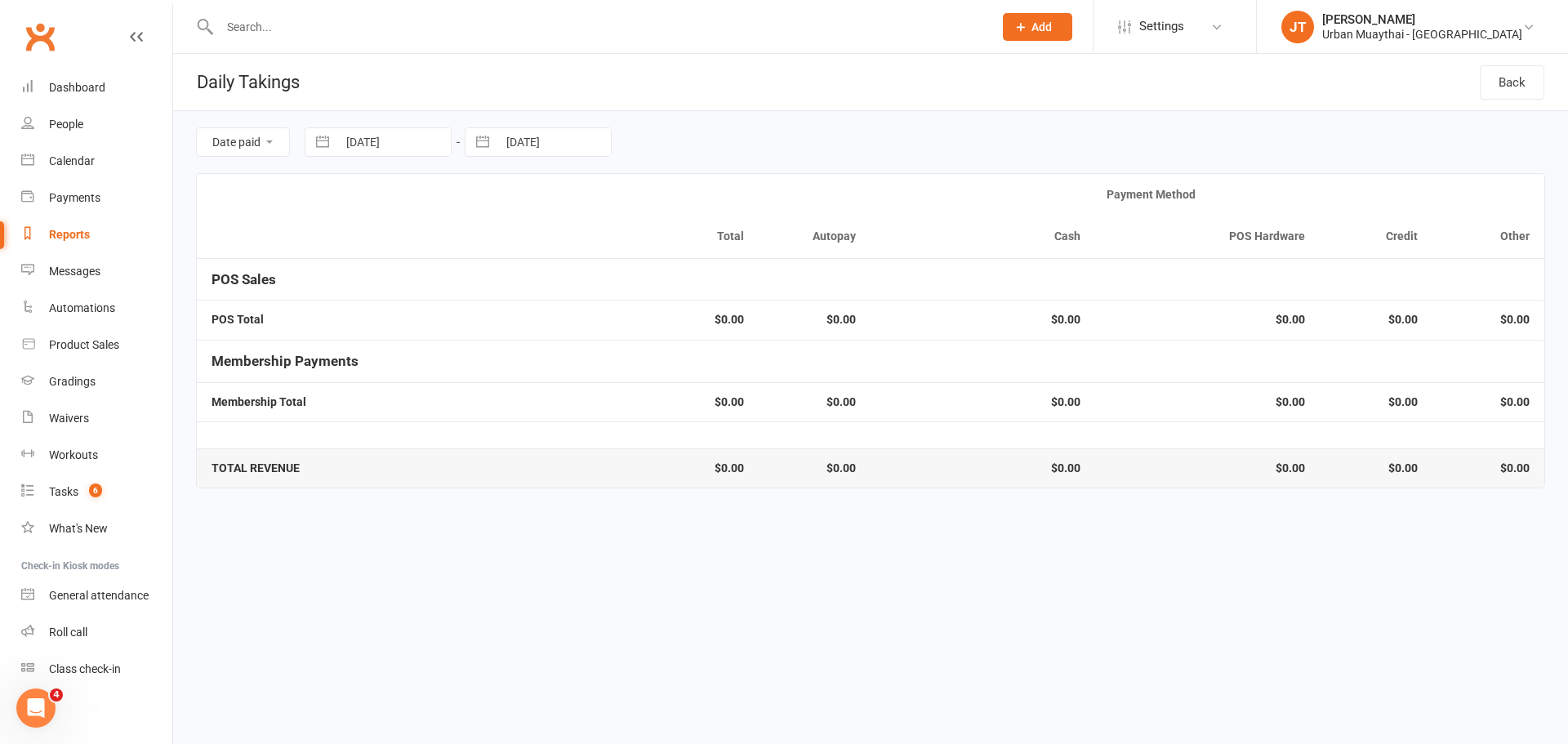
click at [533, 132] on input "06 Sep 2025" at bounding box center [554, 142] width 114 height 28
select select "7"
select select "2025"
select select "8"
select select "2025"
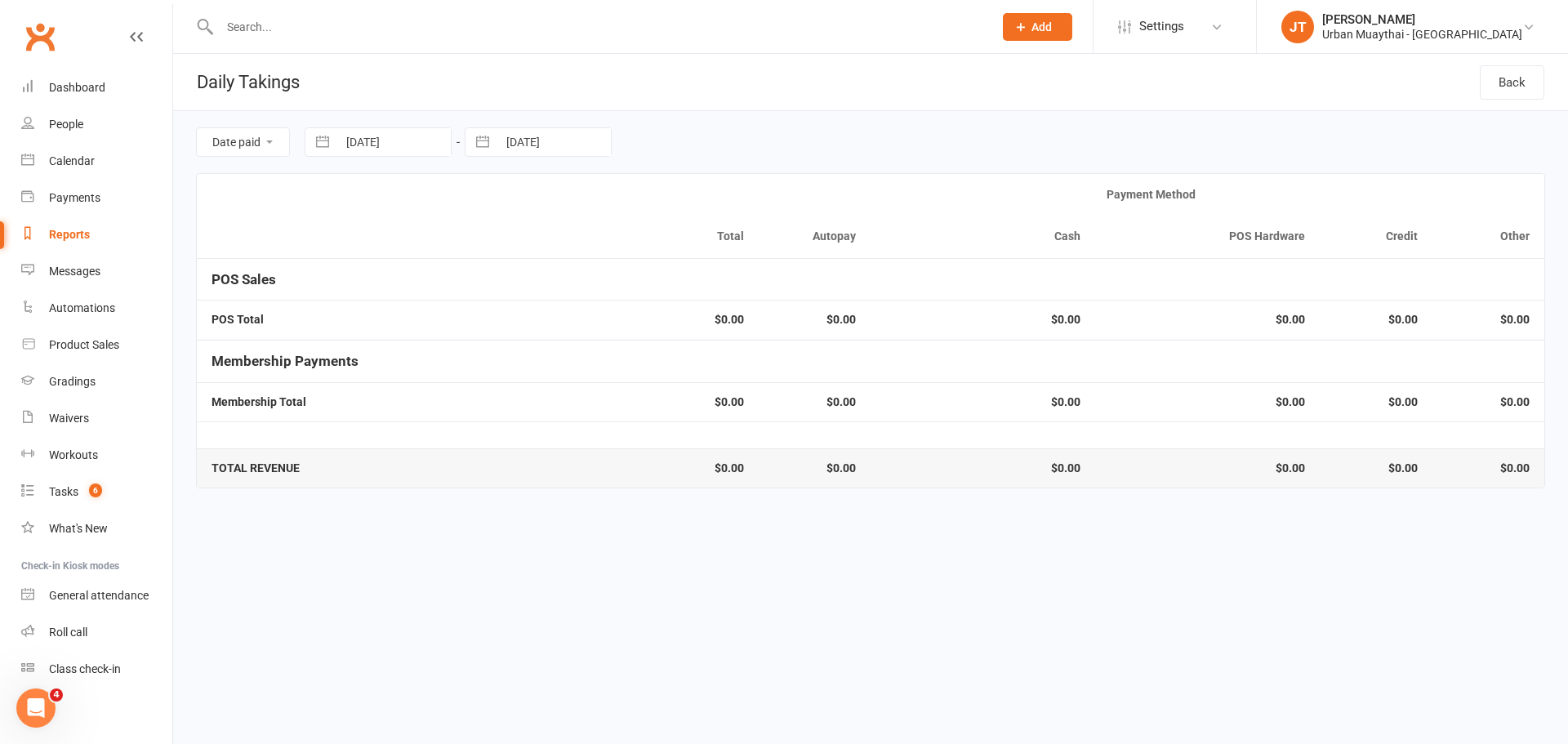
select select "9"
select select "2025"
click at [619, 301] on td "11" at bounding box center [626, 300] width 32 height 31
type input "[DATE]"
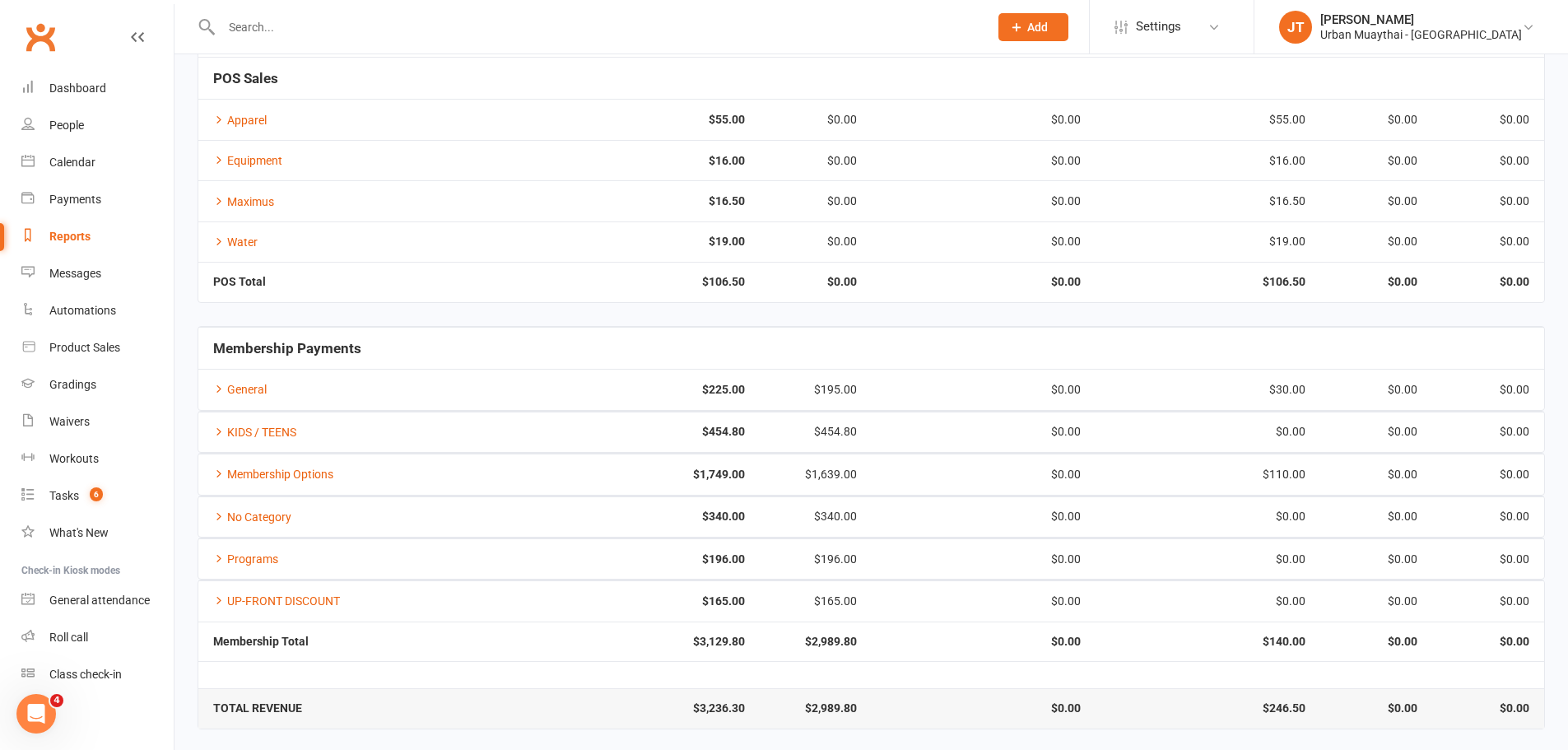
scroll to position [207, 0]
click at [402, 35] on input "text" at bounding box center [596, 27] width 760 height 23
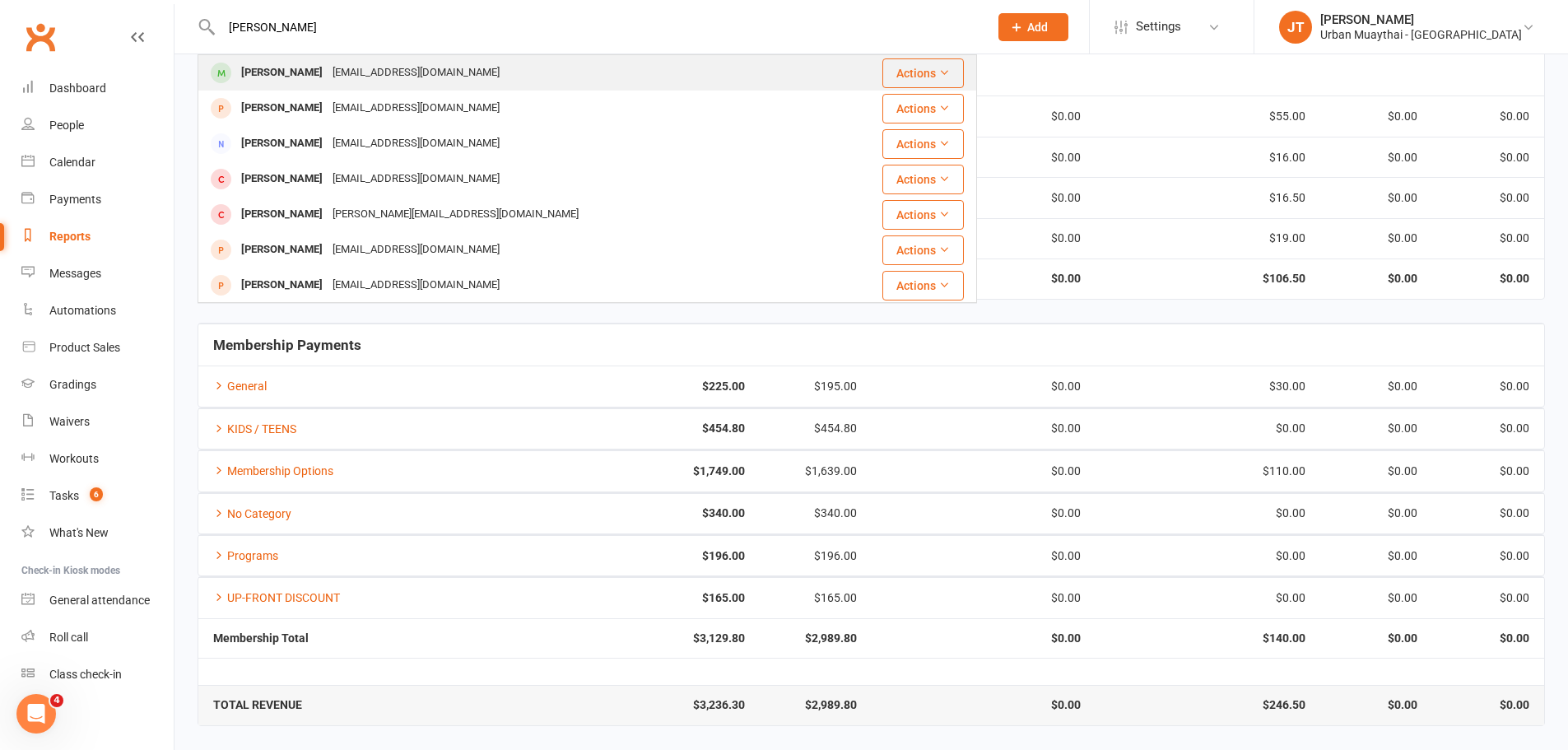
type input "jade young"
click at [385, 75] on div "jadey5520@gmail.com" at bounding box center [416, 72] width 177 height 24
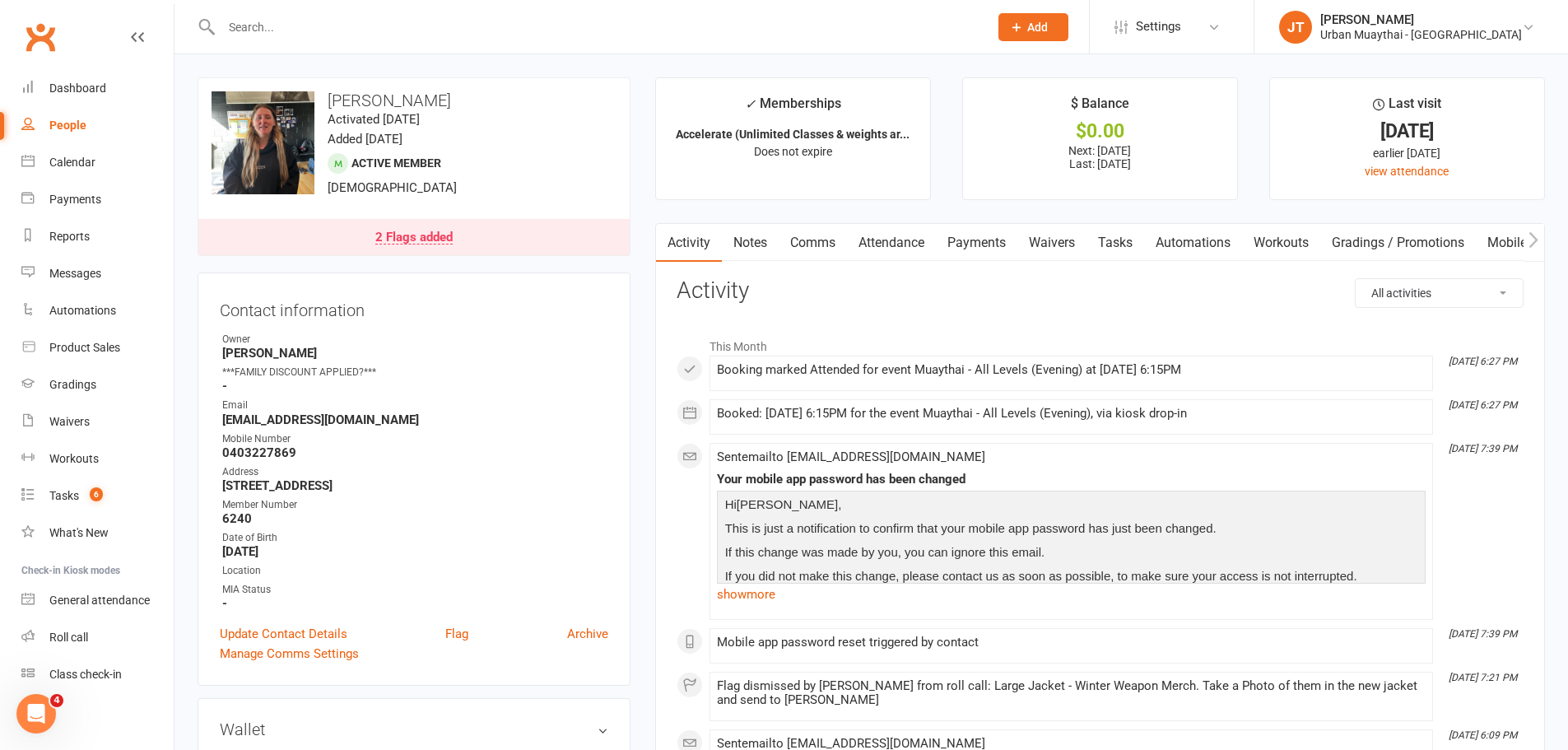
click at [993, 227] on link "Payments" at bounding box center [977, 242] width 81 height 38
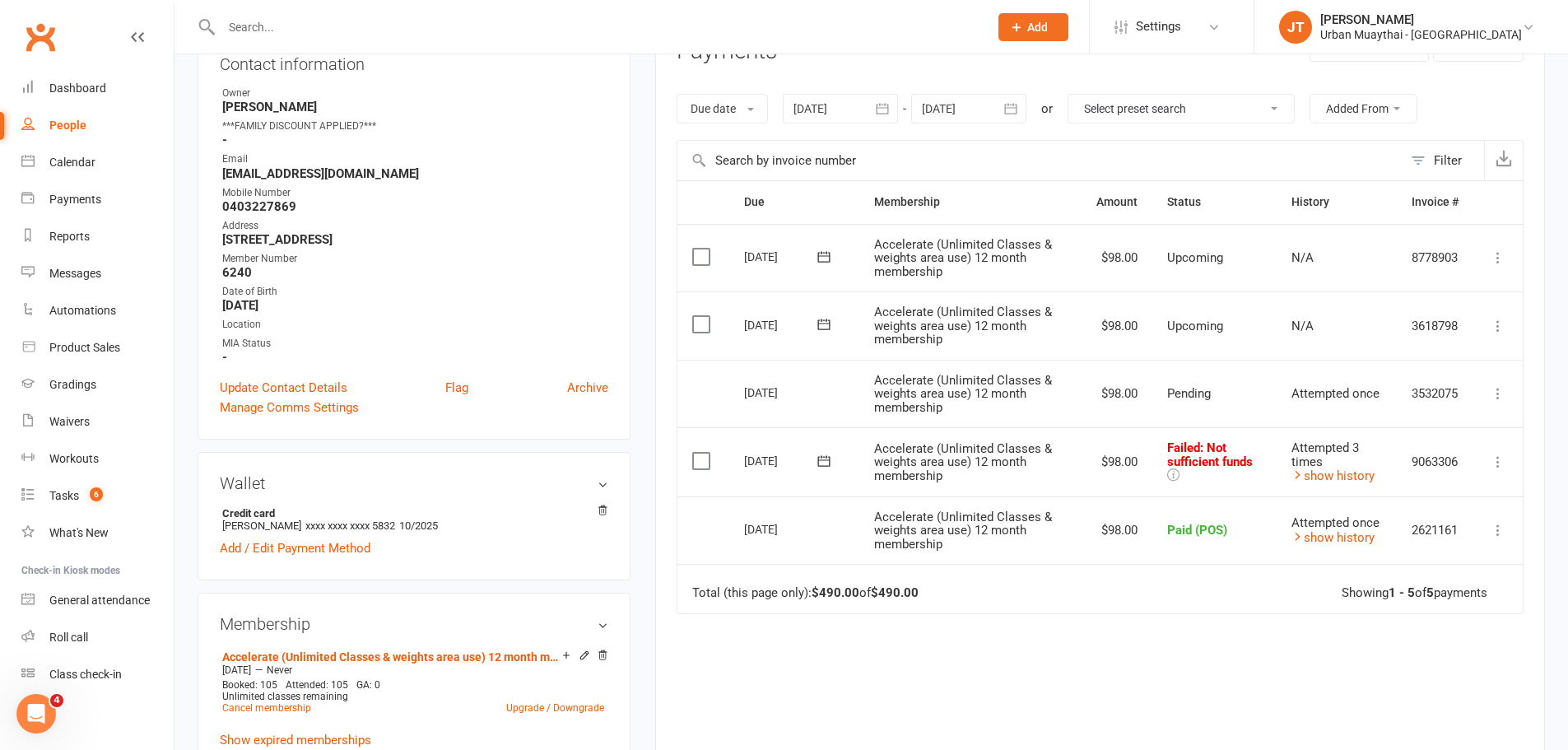
scroll to position [247, 0]
click at [1499, 453] on icon at bounding box center [1498, 460] width 16 height 16
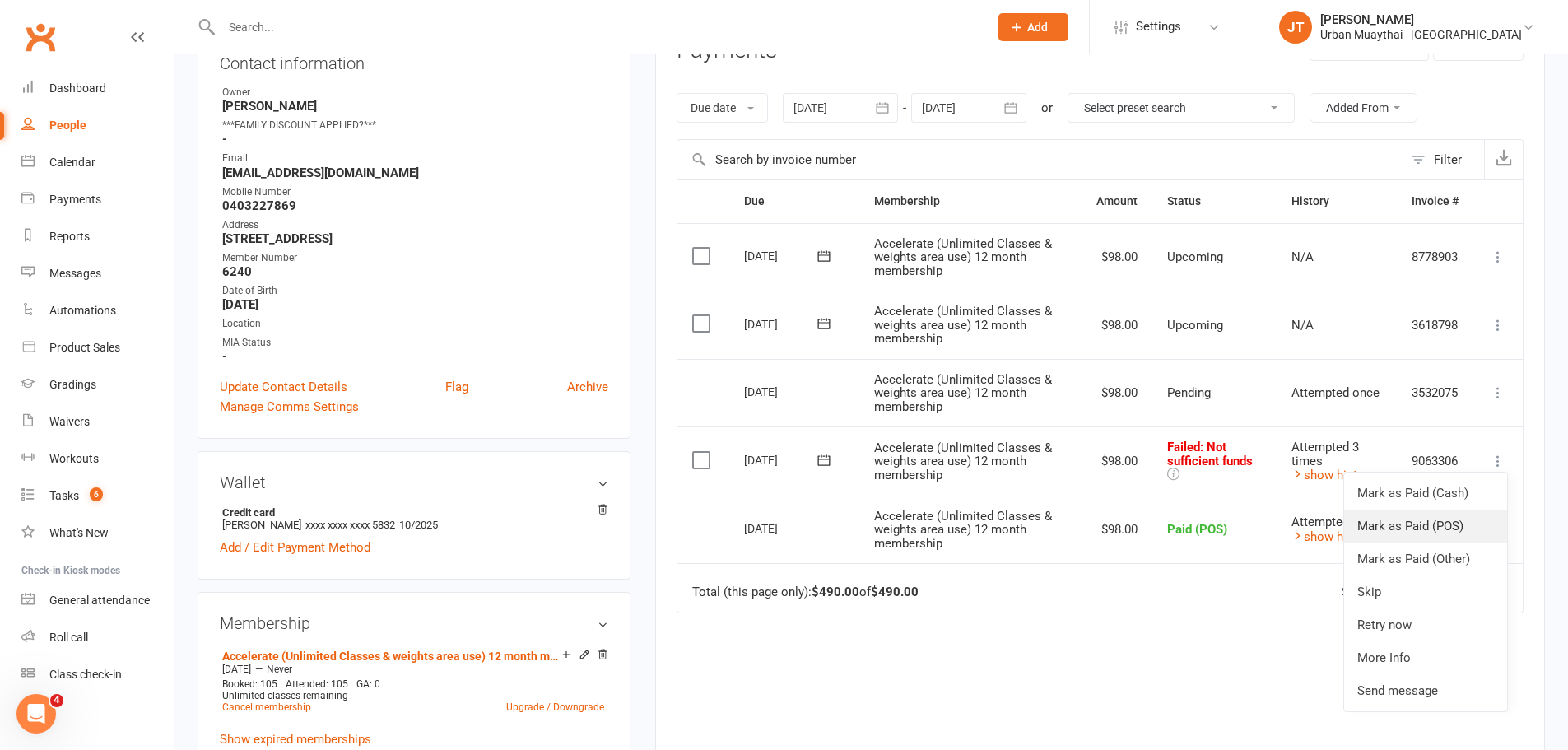
click at [1452, 527] on link "Mark as Paid (POS)" at bounding box center [1425, 526] width 163 height 33
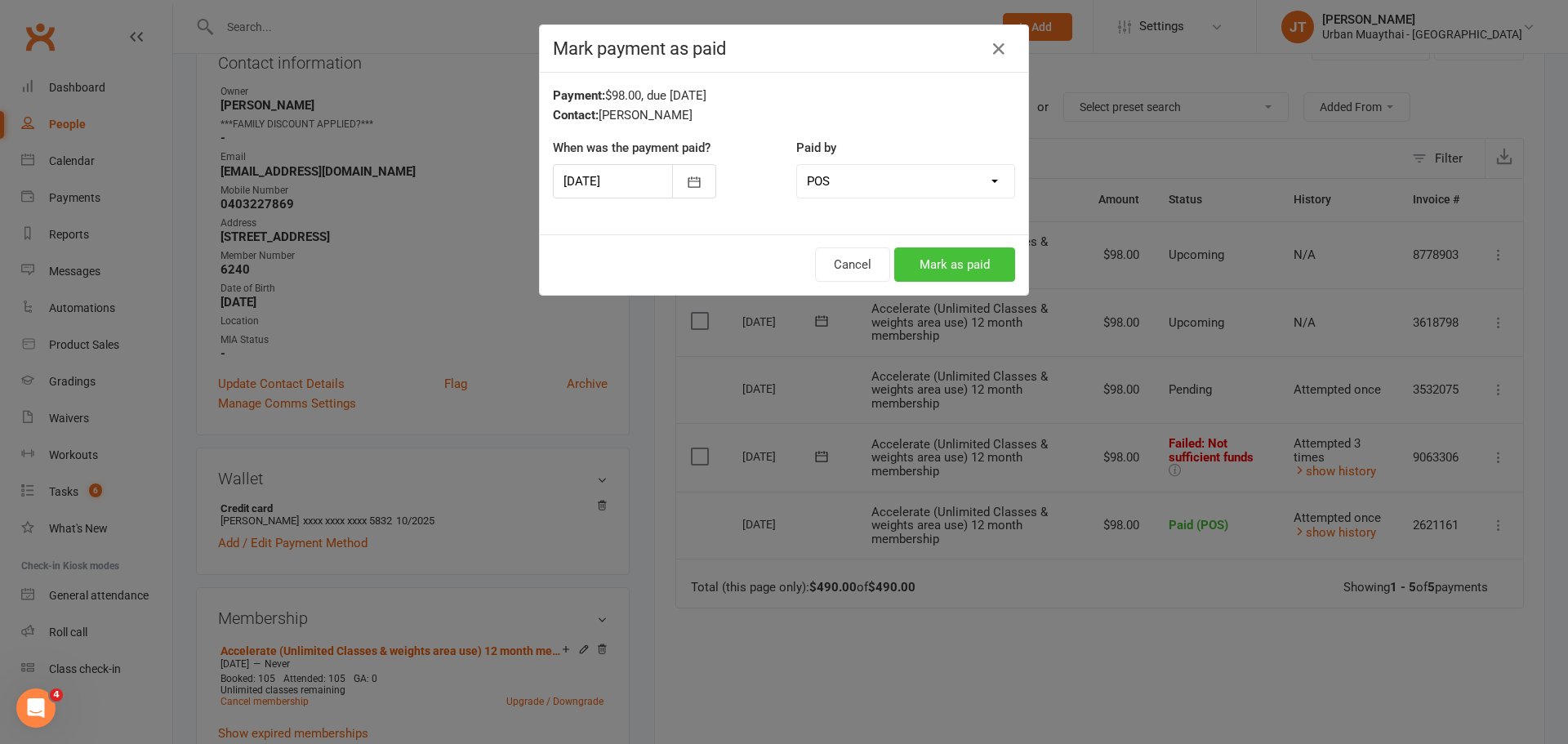
click at [938, 253] on button "Mark as paid" at bounding box center [954, 264] width 121 height 34
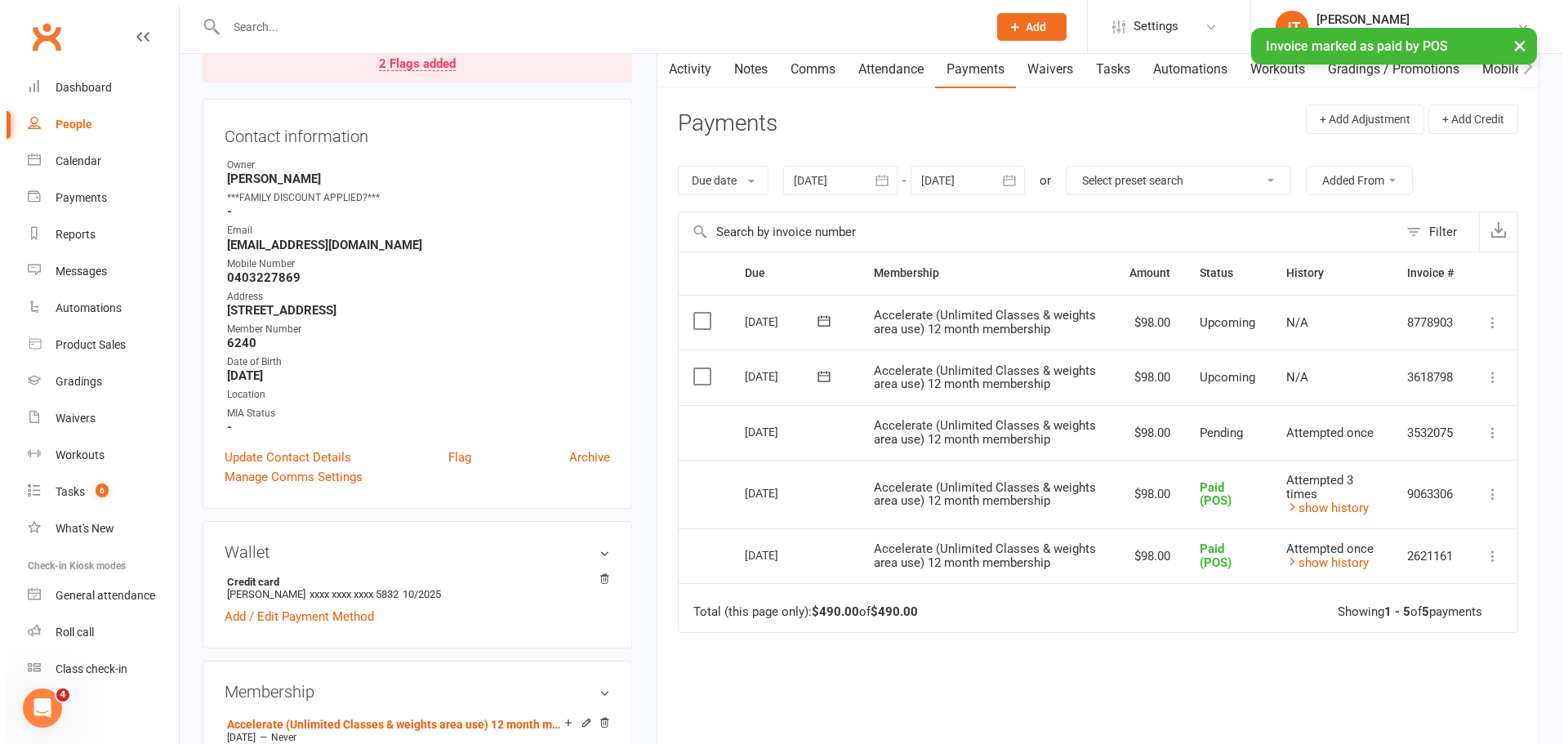
scroll to position [0, 0]
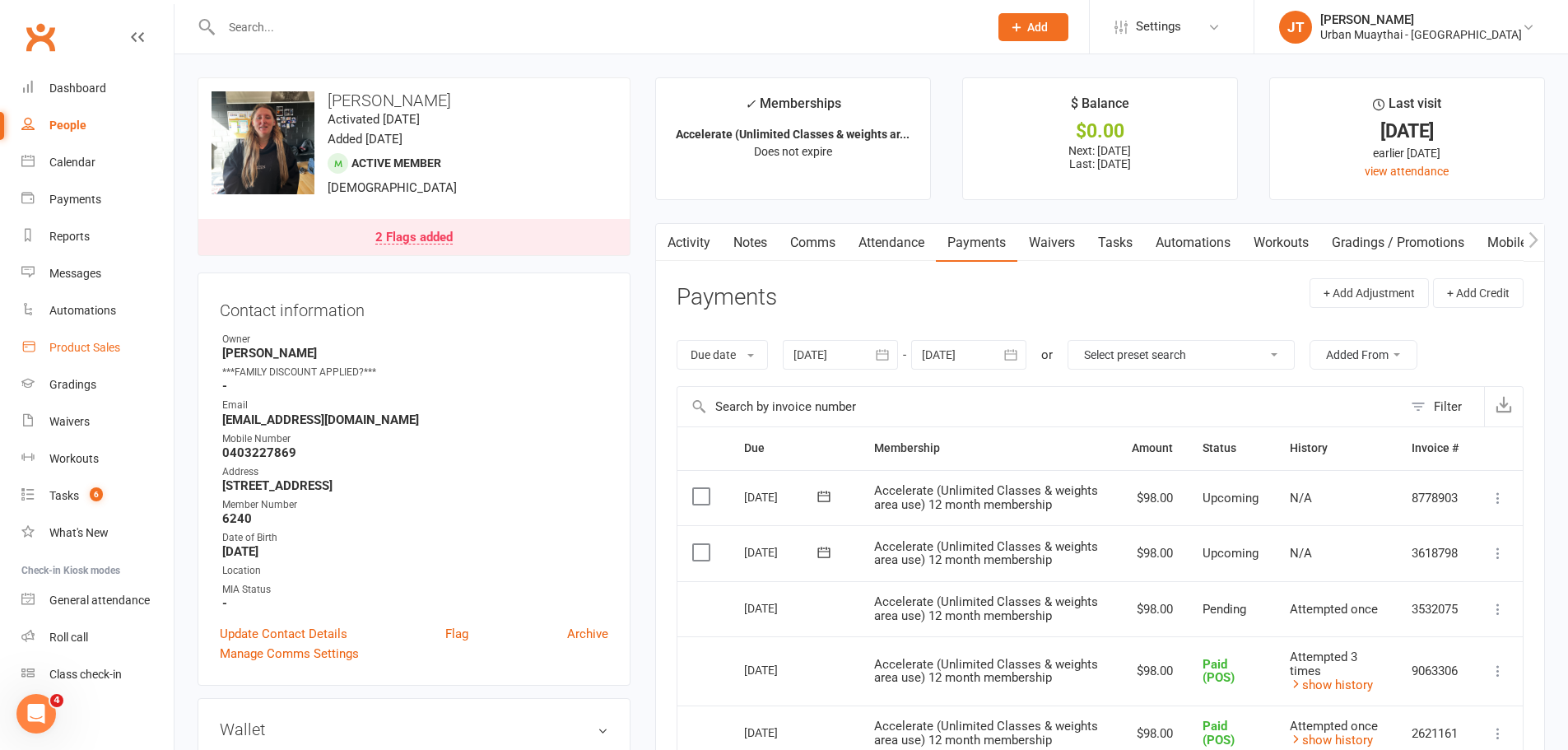
click at [58, 343] on div "Product Sales" at bounding box center [84, 347] width 70 height 14
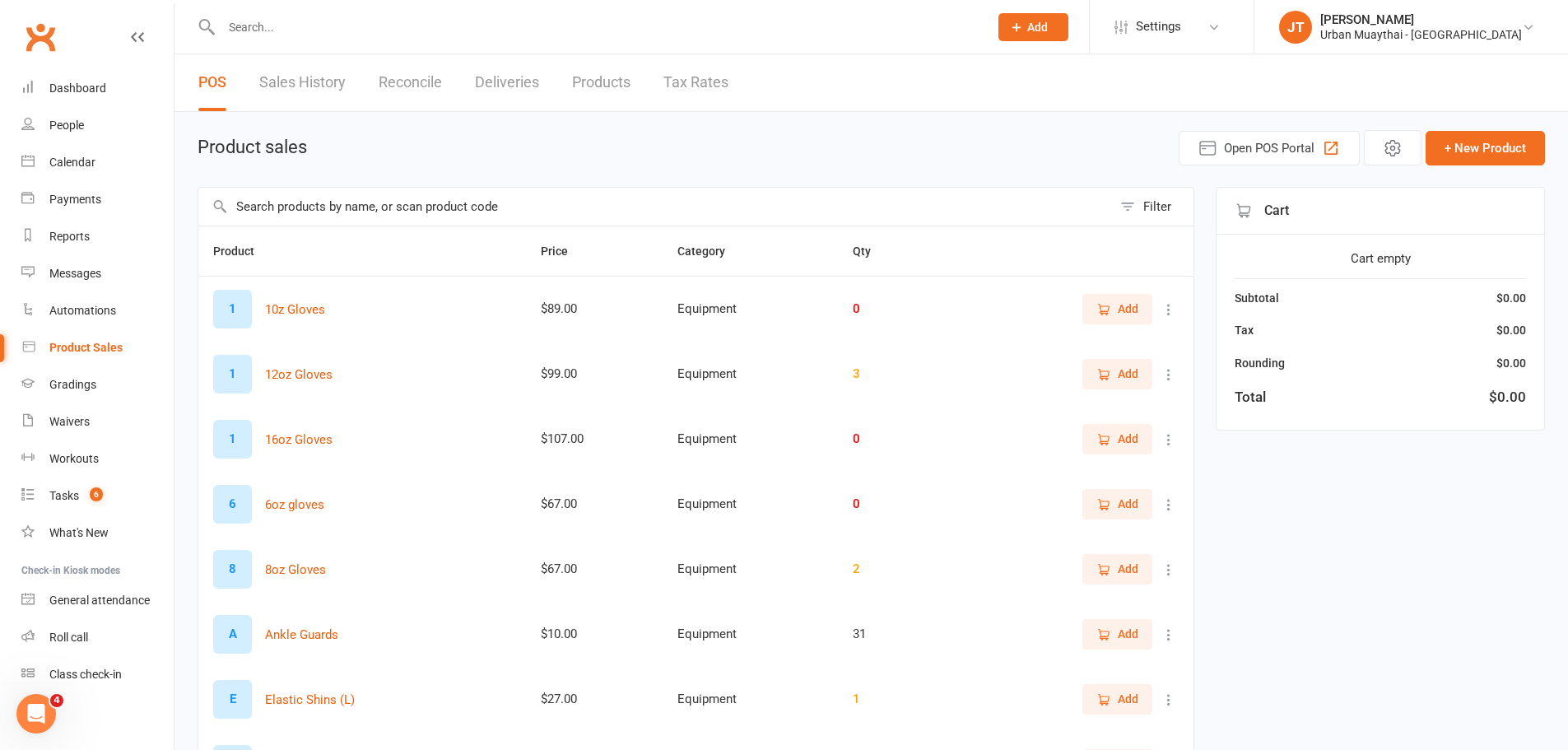
click at [521, 196] on input "text" at bounding box center [655, 206] width 914 height 38
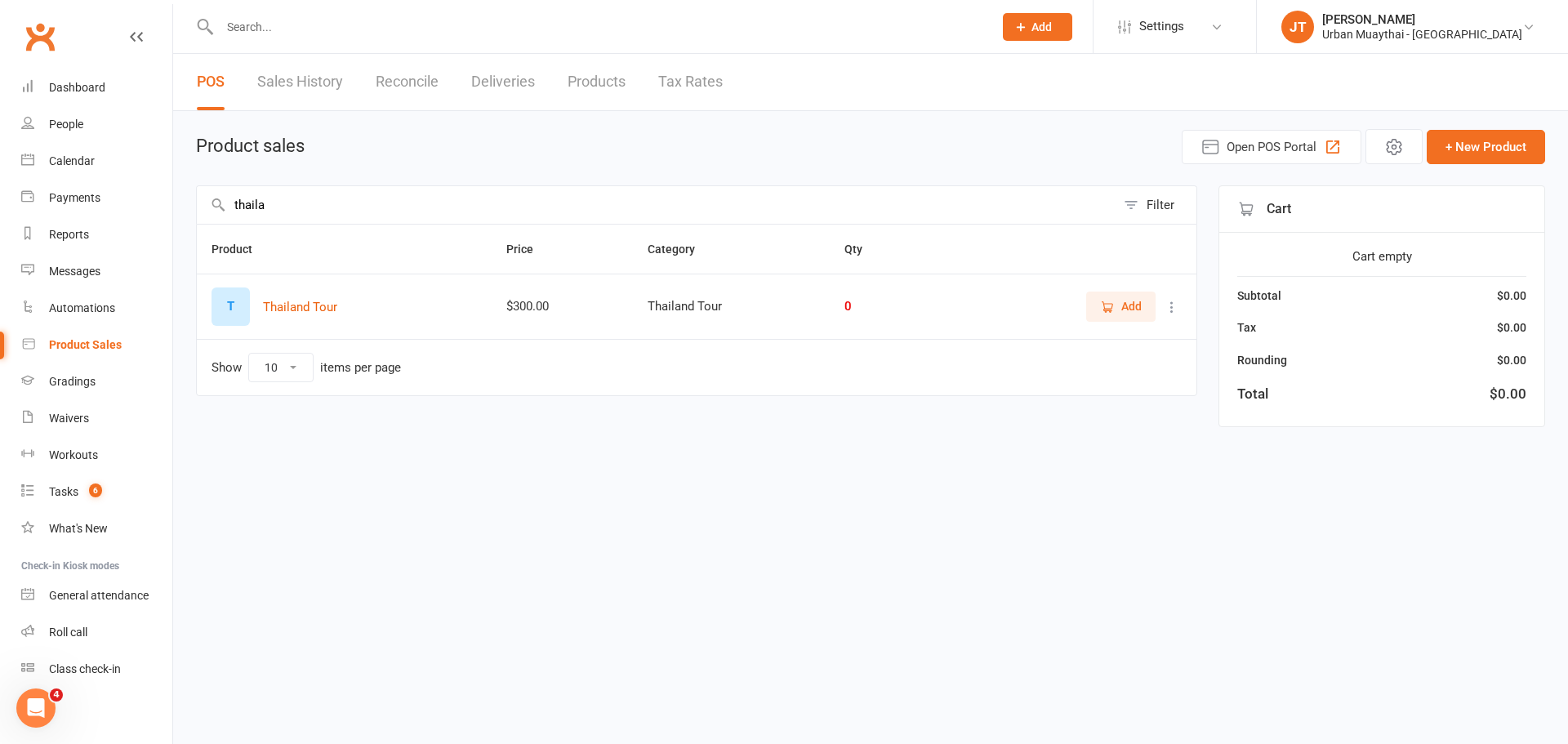
type input "thaila"
click at [1100, 314] on icon "button" at bounding box center [1107, 306] width 14 height 14
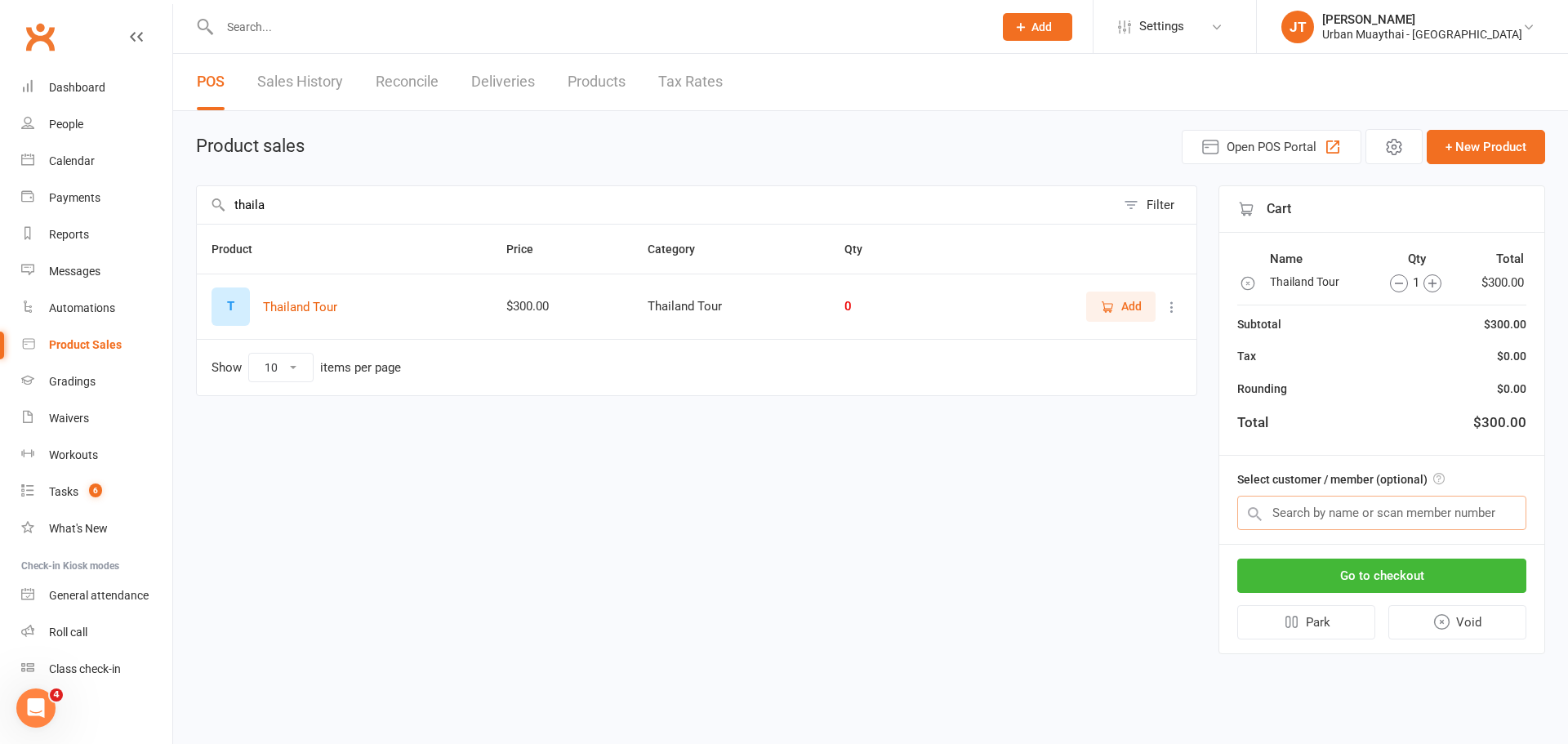
click at [1360, 521] on input "text" at bounding box center [1381, 513] width 289 height 34
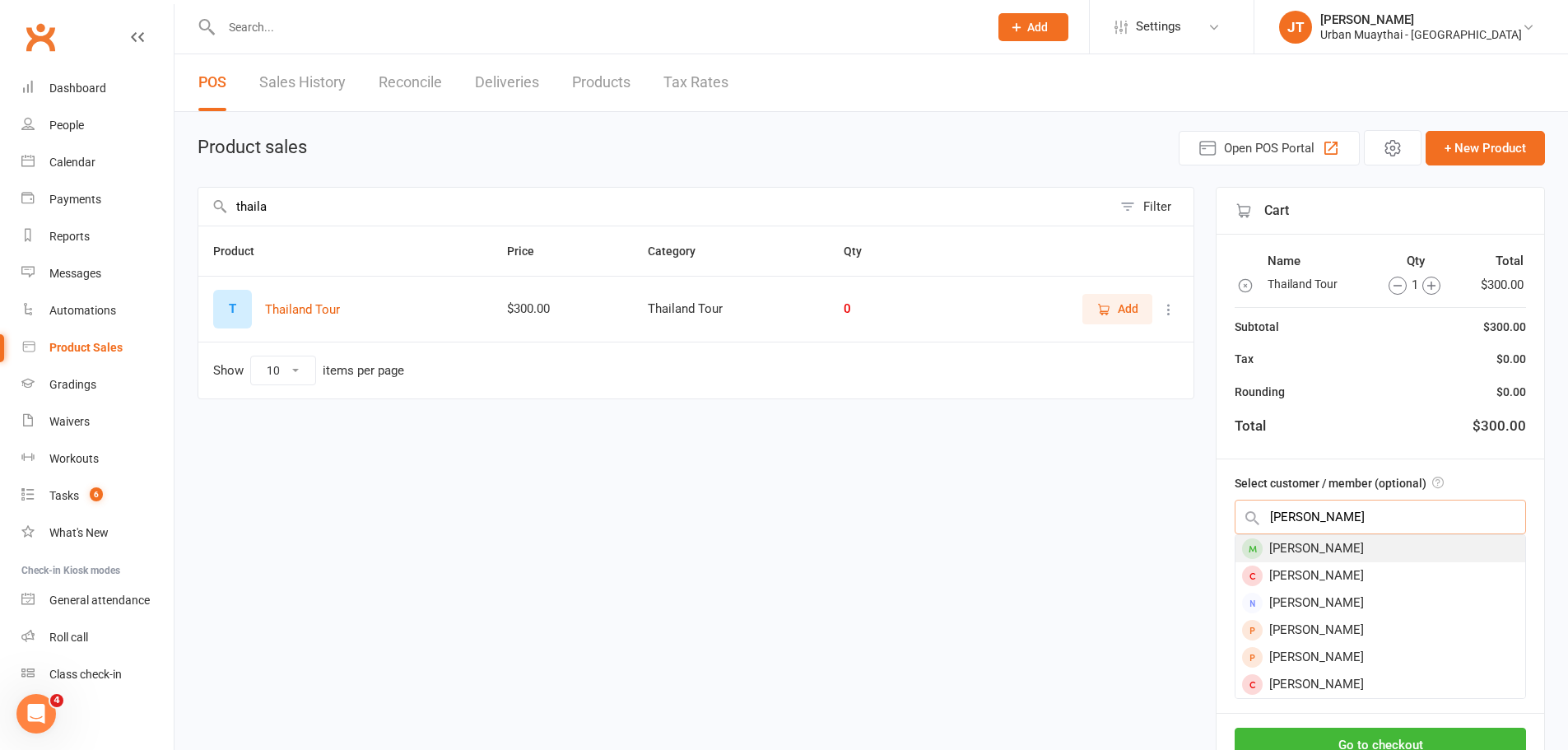
type input "jade young"
click at [1360, 549] on div "Jade Young" at bounding box center [1380, 548] width 289 height 27
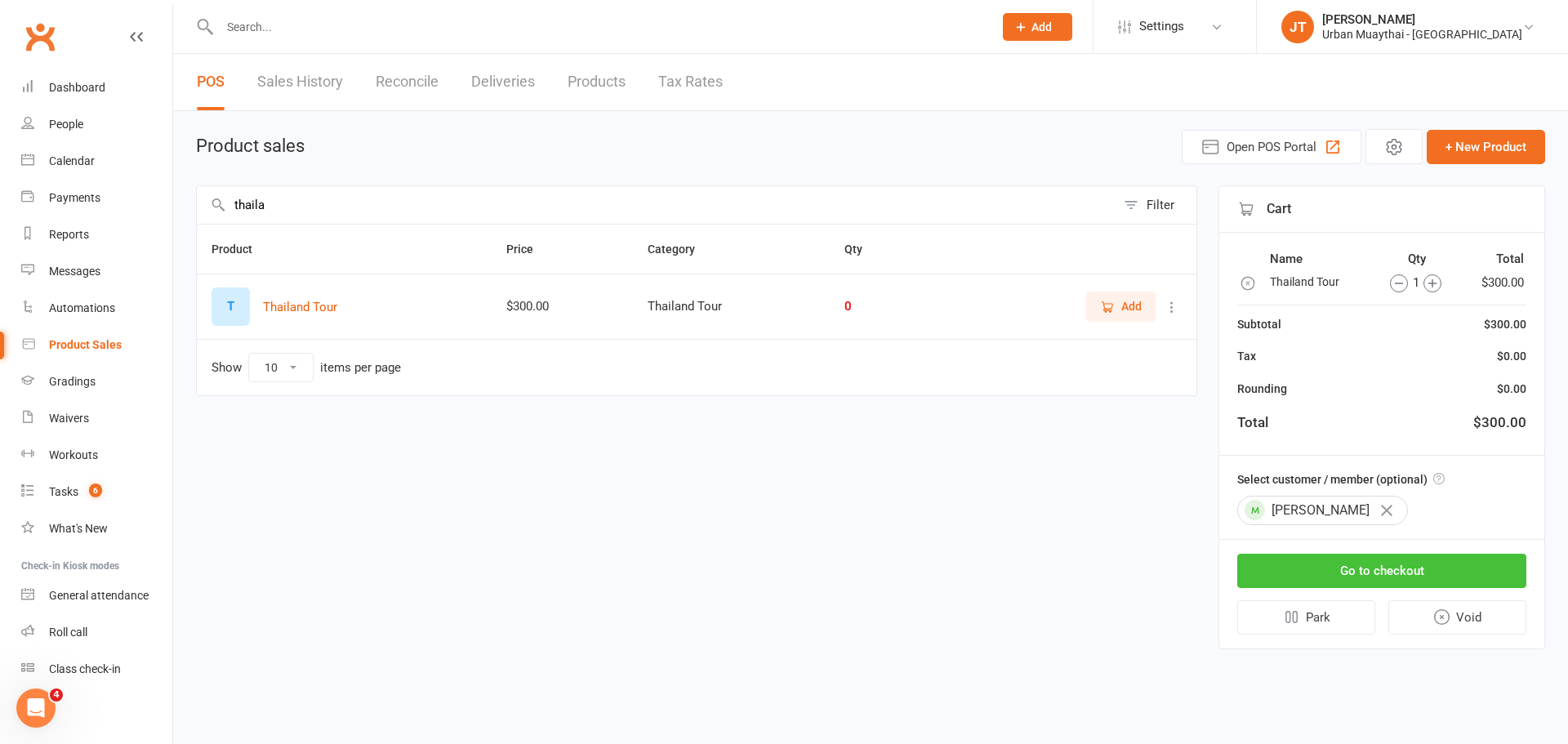
click at [1353, 579] on button "Go to checkout" at bounding box center [1381, 571] width 289 height 34
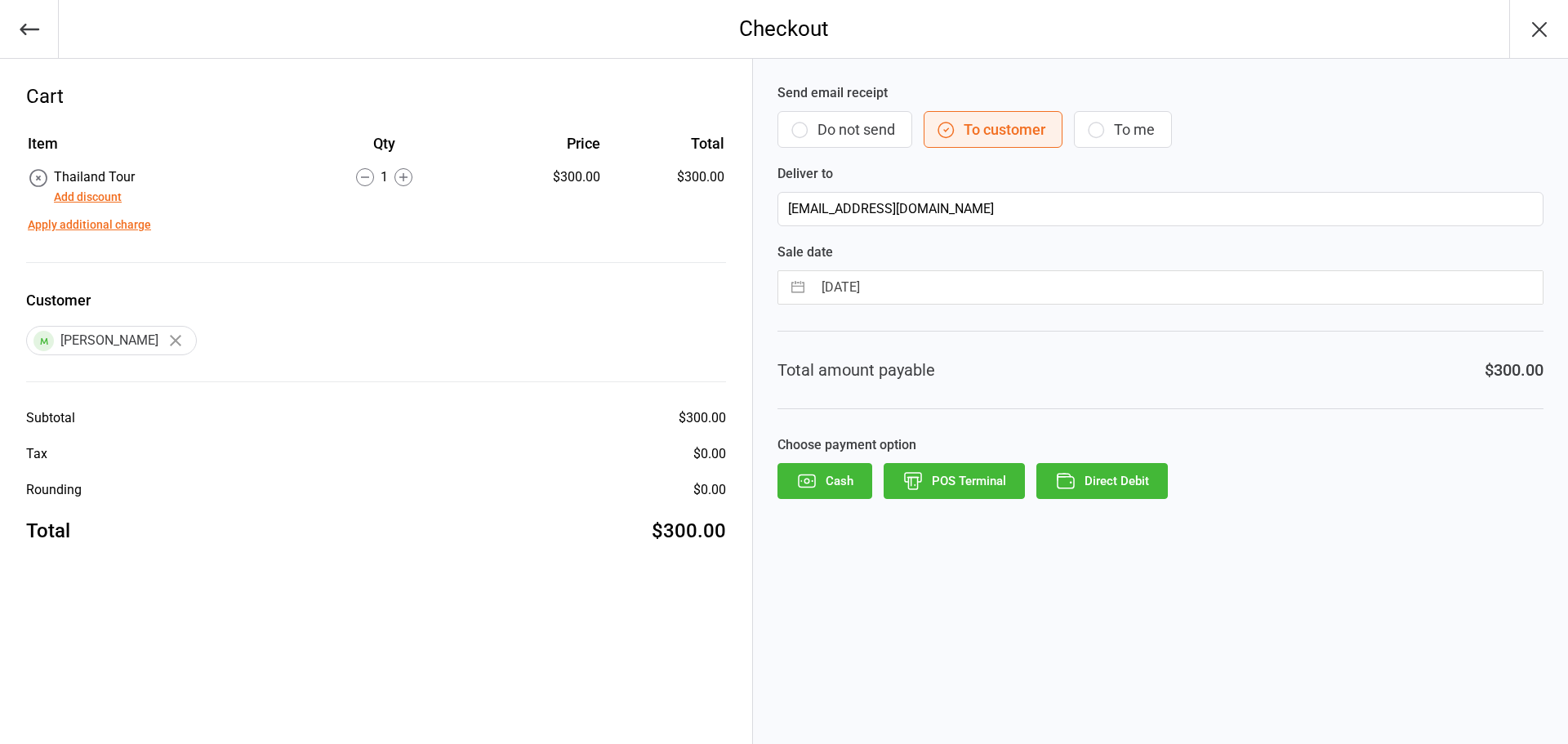
click at [866, 133] on button "Do not send" at bounding box center [844, 129] width 135 height 36
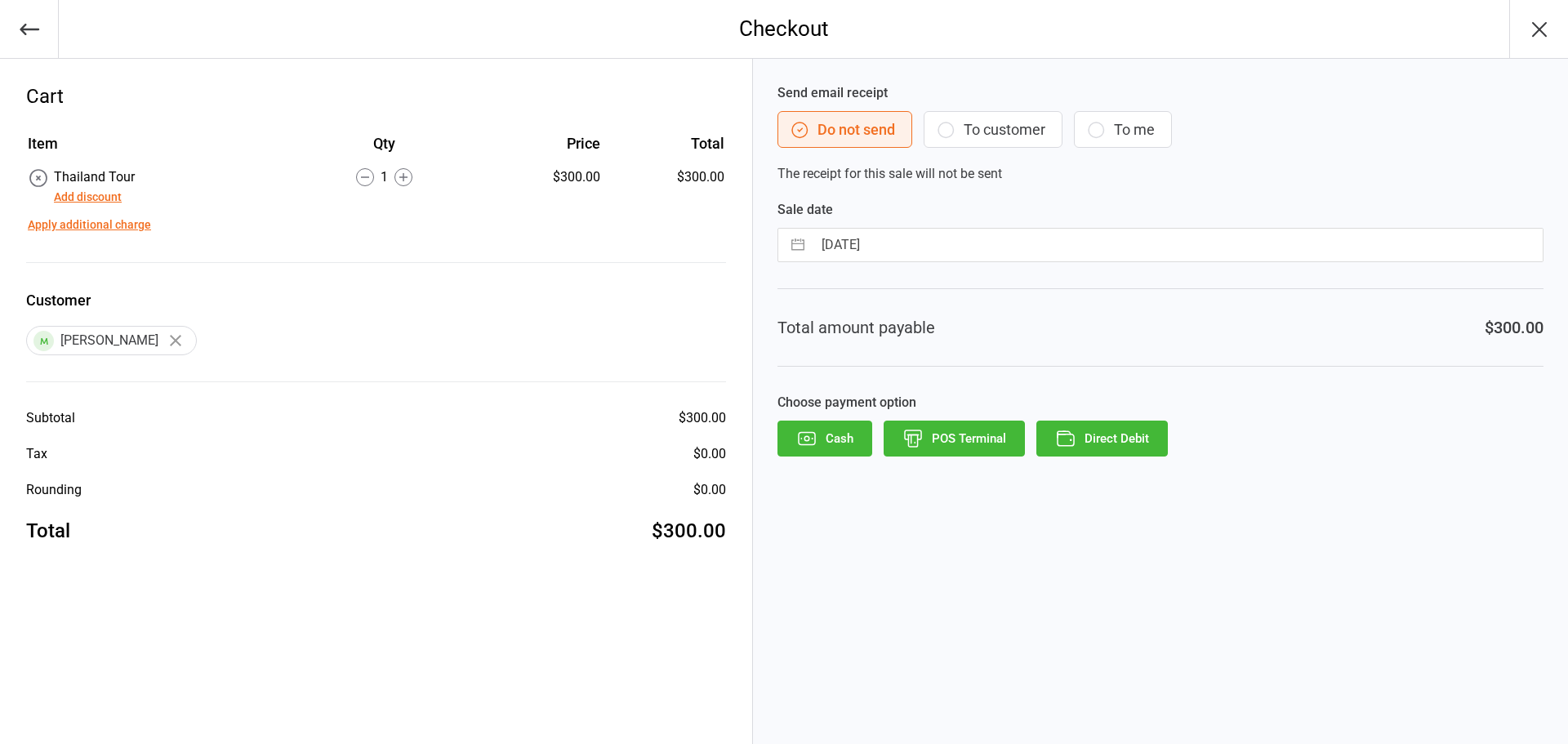
click at [83, 197] on button "Add discount" at bounding box center [87, 197] width 68 height 17
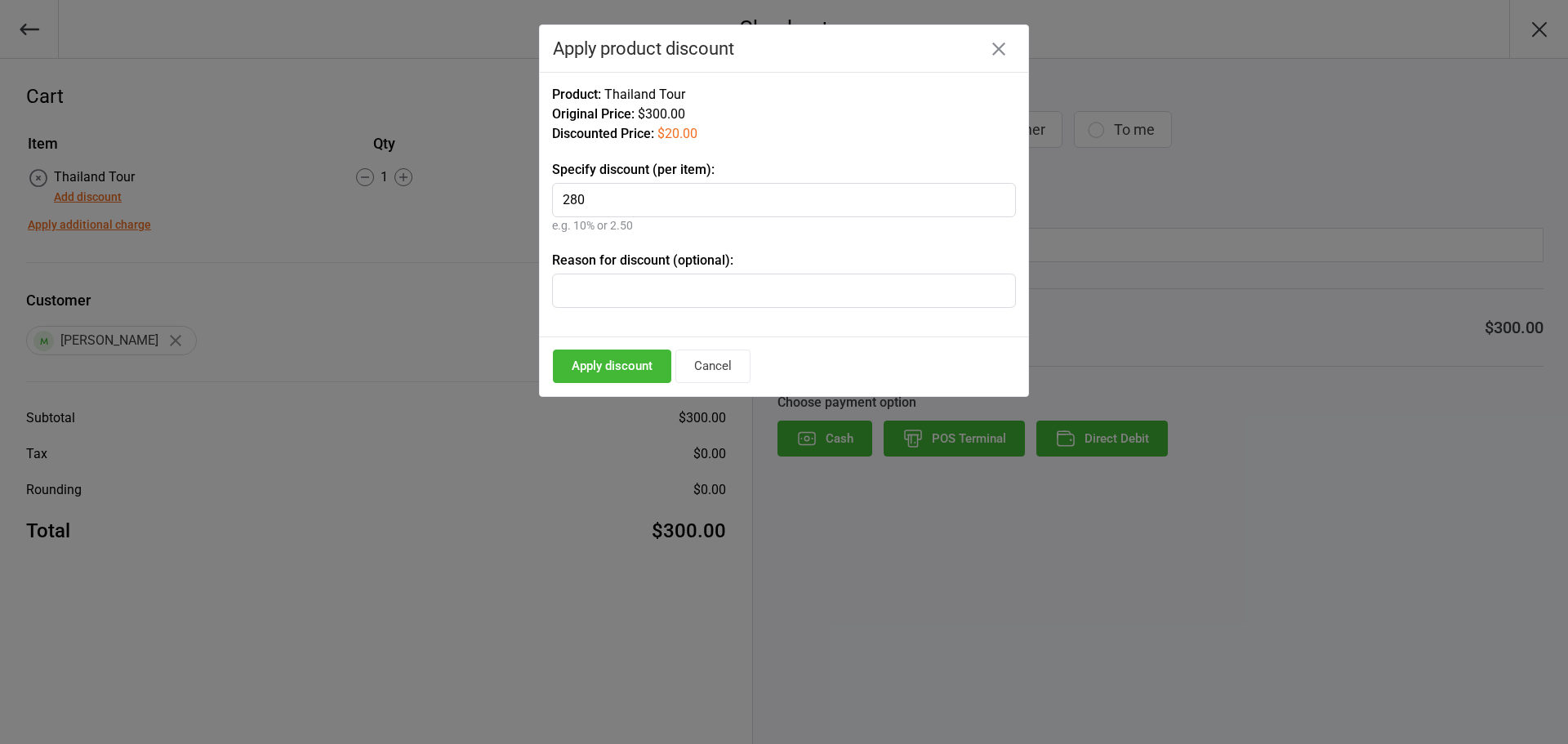
type input "280"
click at [670, 291] on input "text" at bounding box center [784, 291] width 464 height 34
click at [621, 362] on button "Apply discount" at bounding box center [613, 366] width 119 height 34
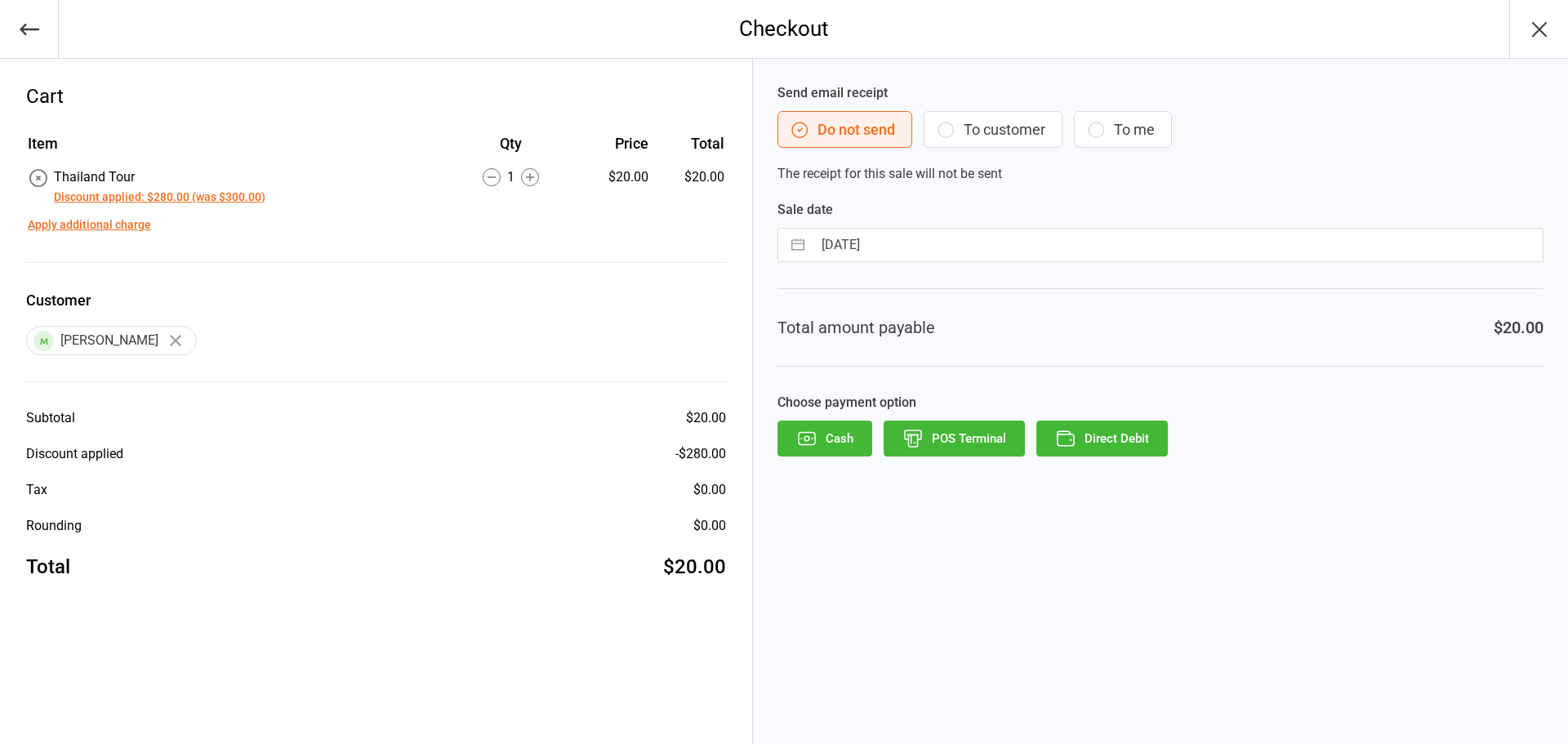
click at [964, 440] on button "POS Terminal" at bounding box center [954, 439] width 142 height 36
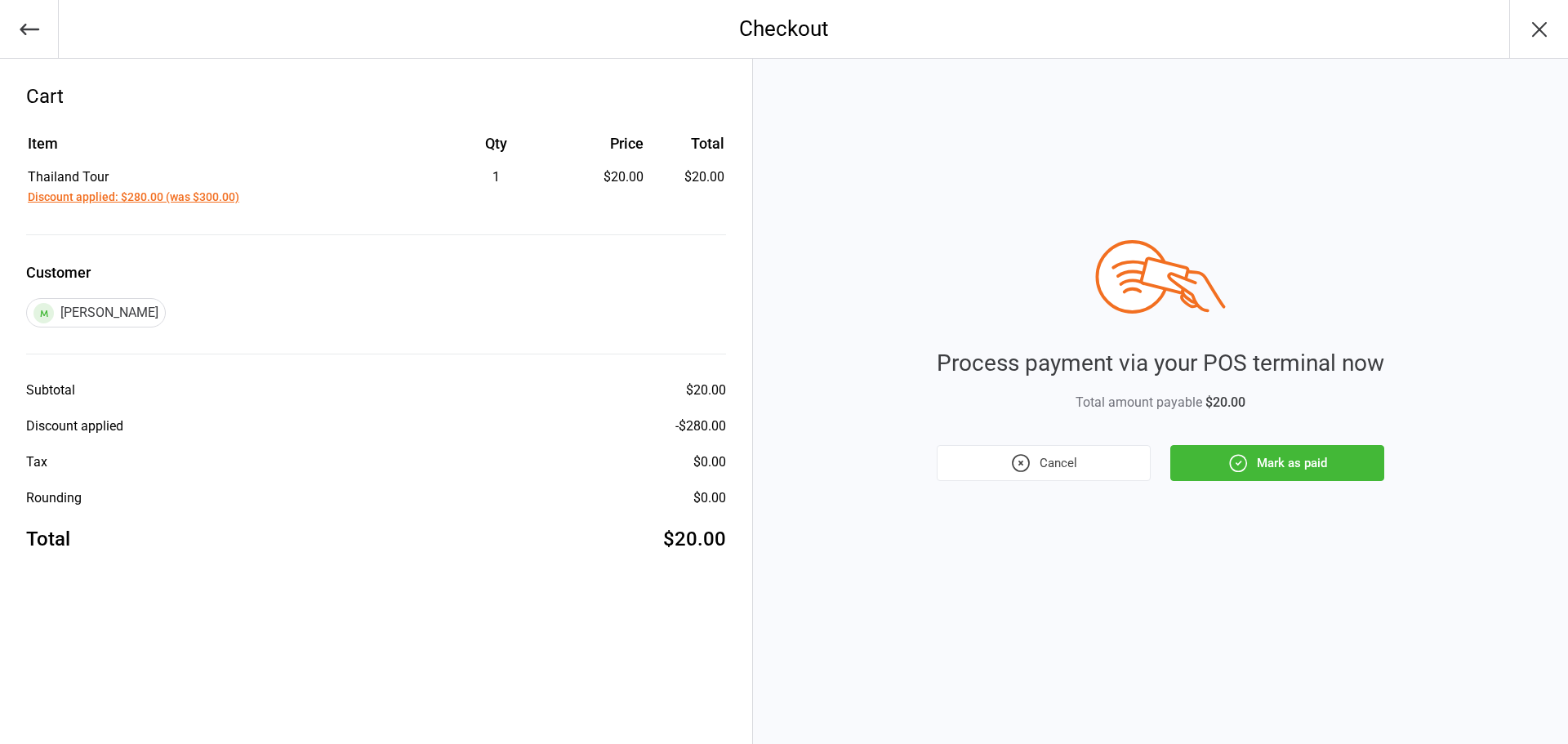
click at [1215, 456] on button "Mark as paid" at bounding box center [1277, 463] width 214 height 36
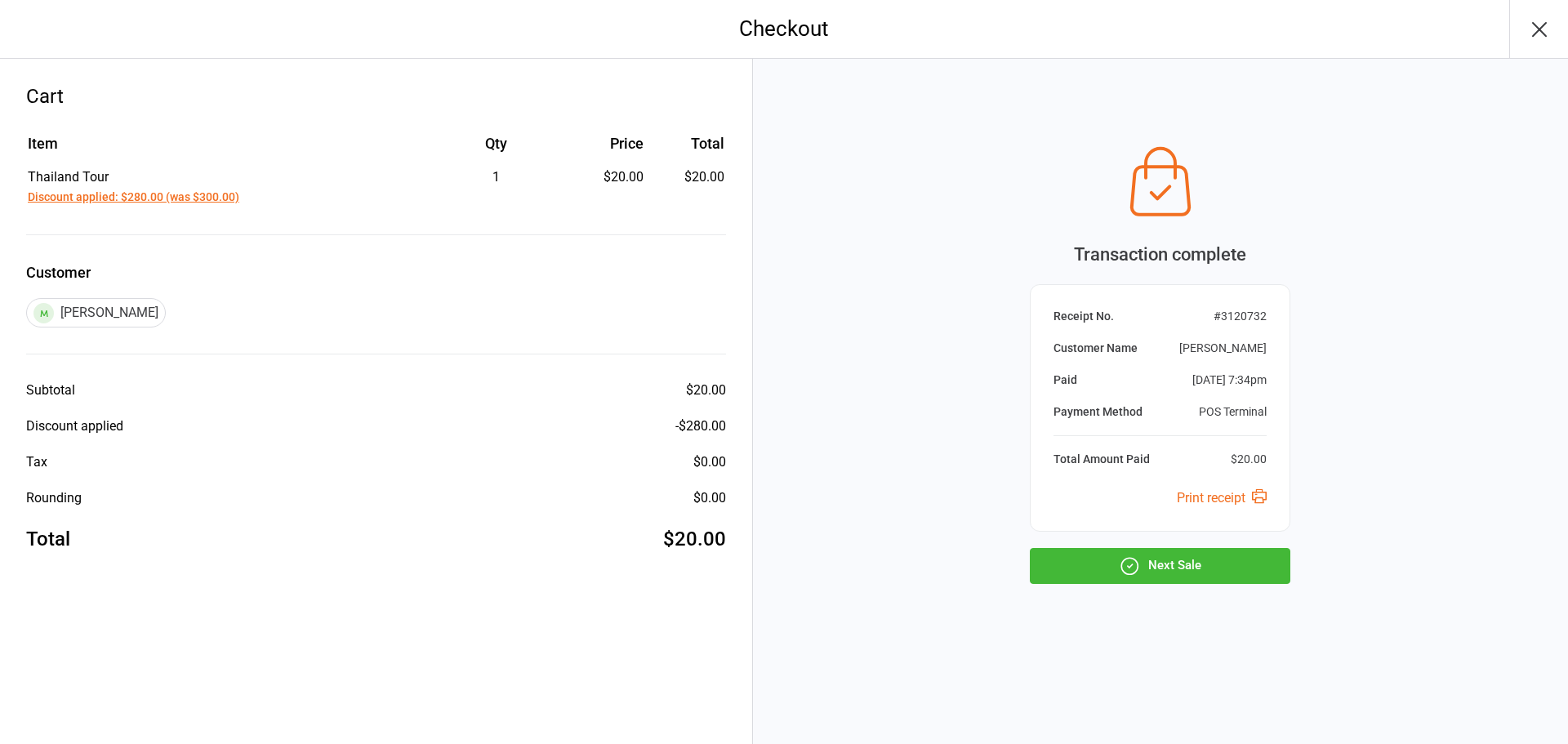
click at [1540, 10] on button "button" at bounding box center [1537, 29] width 58 height 58
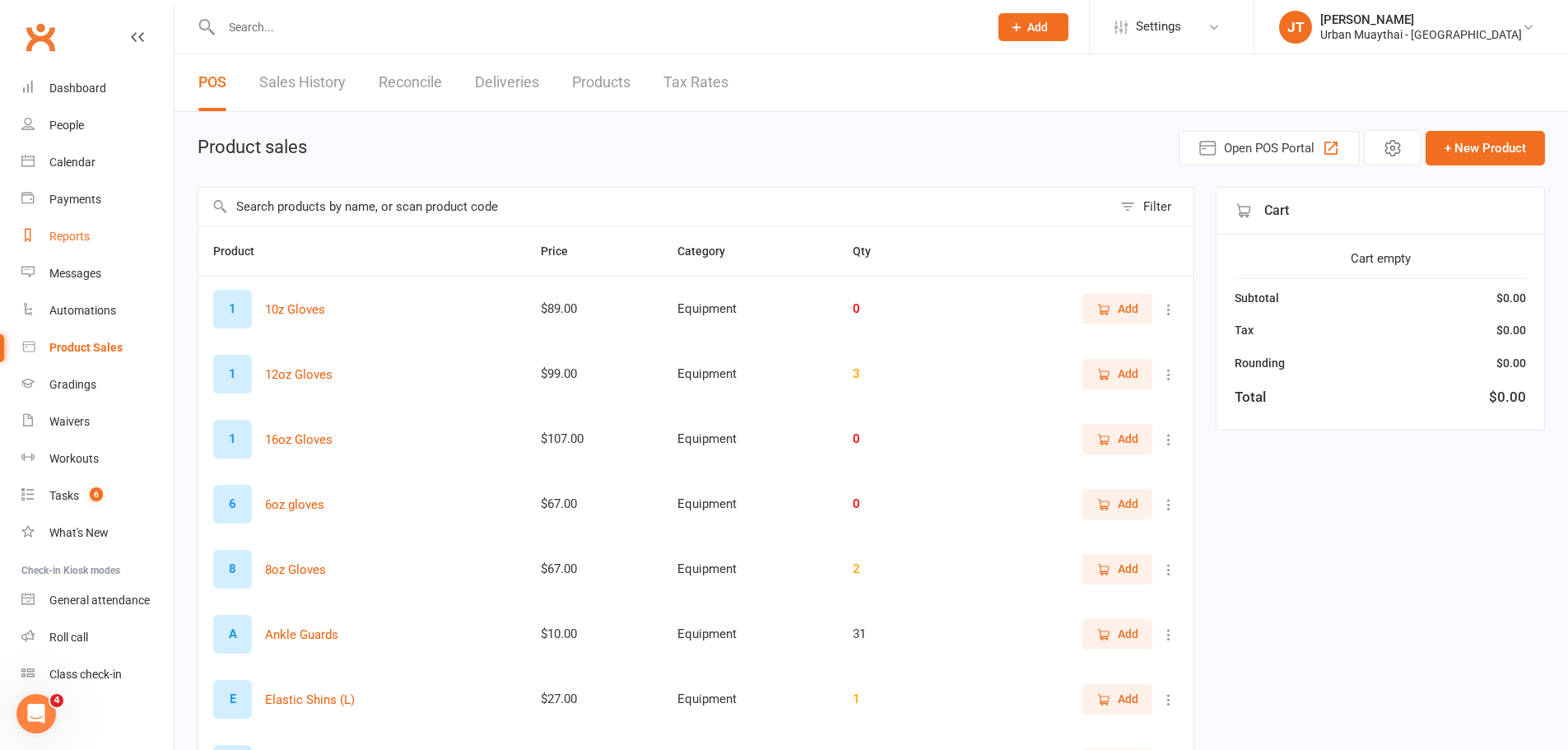
click at [76, 236] on div "Reports" at bounding box center [69, 236] width 41 height 14
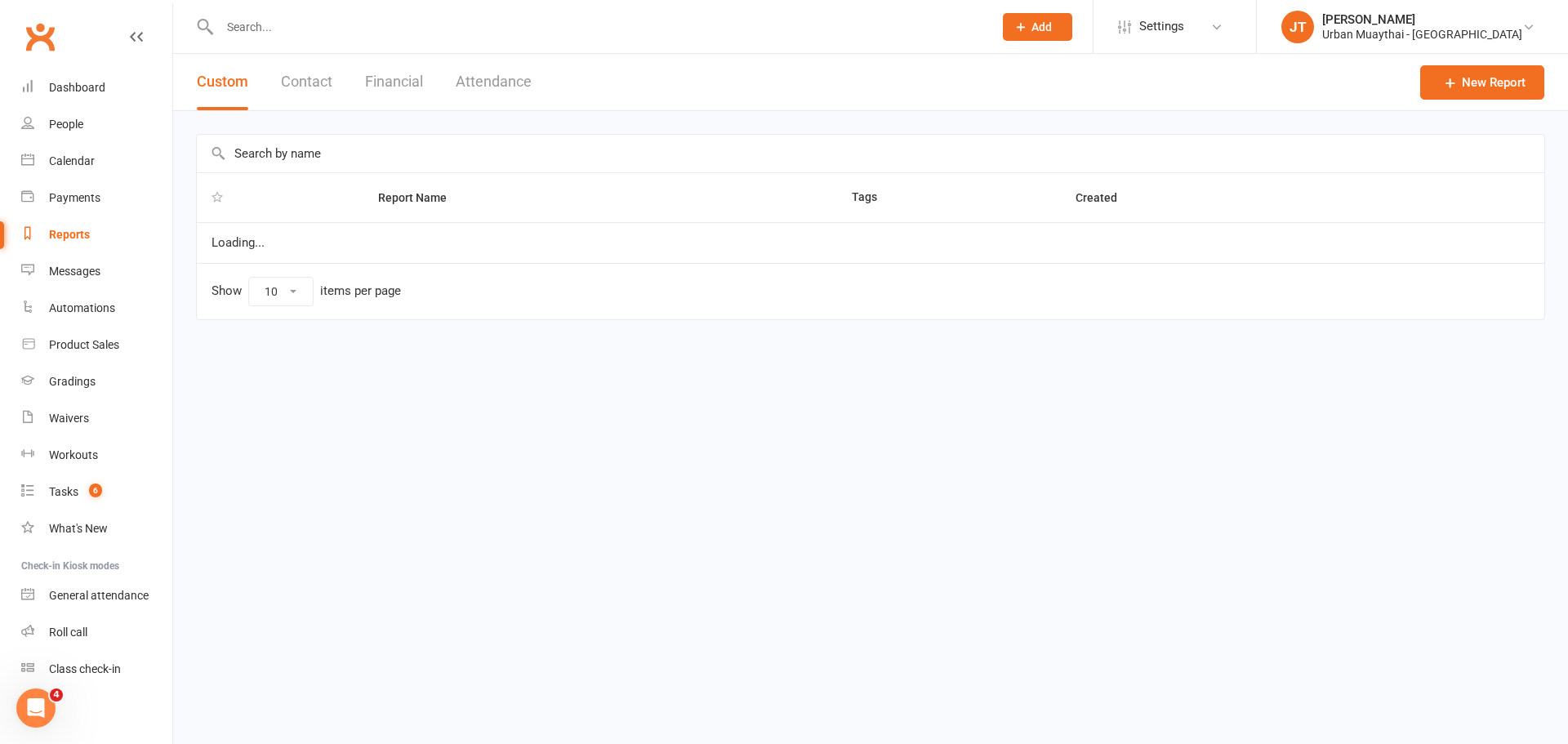
click at [412, 87] on button "Financial" at bounding box center [393, 81] width 58 height 56
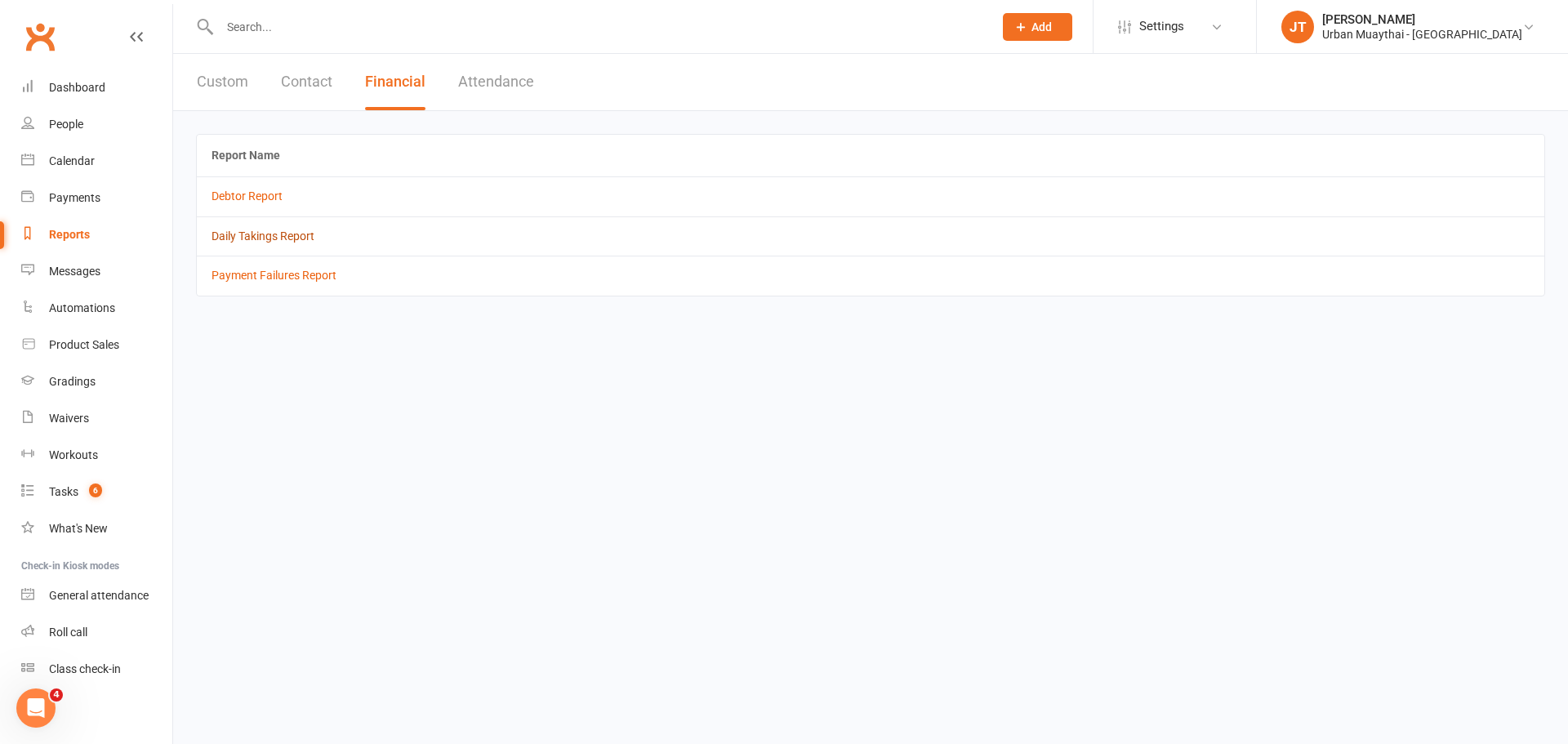
click at [242, 239] on link "Daily Takings Report" at bounding box center [262, 237] width 102 height 13
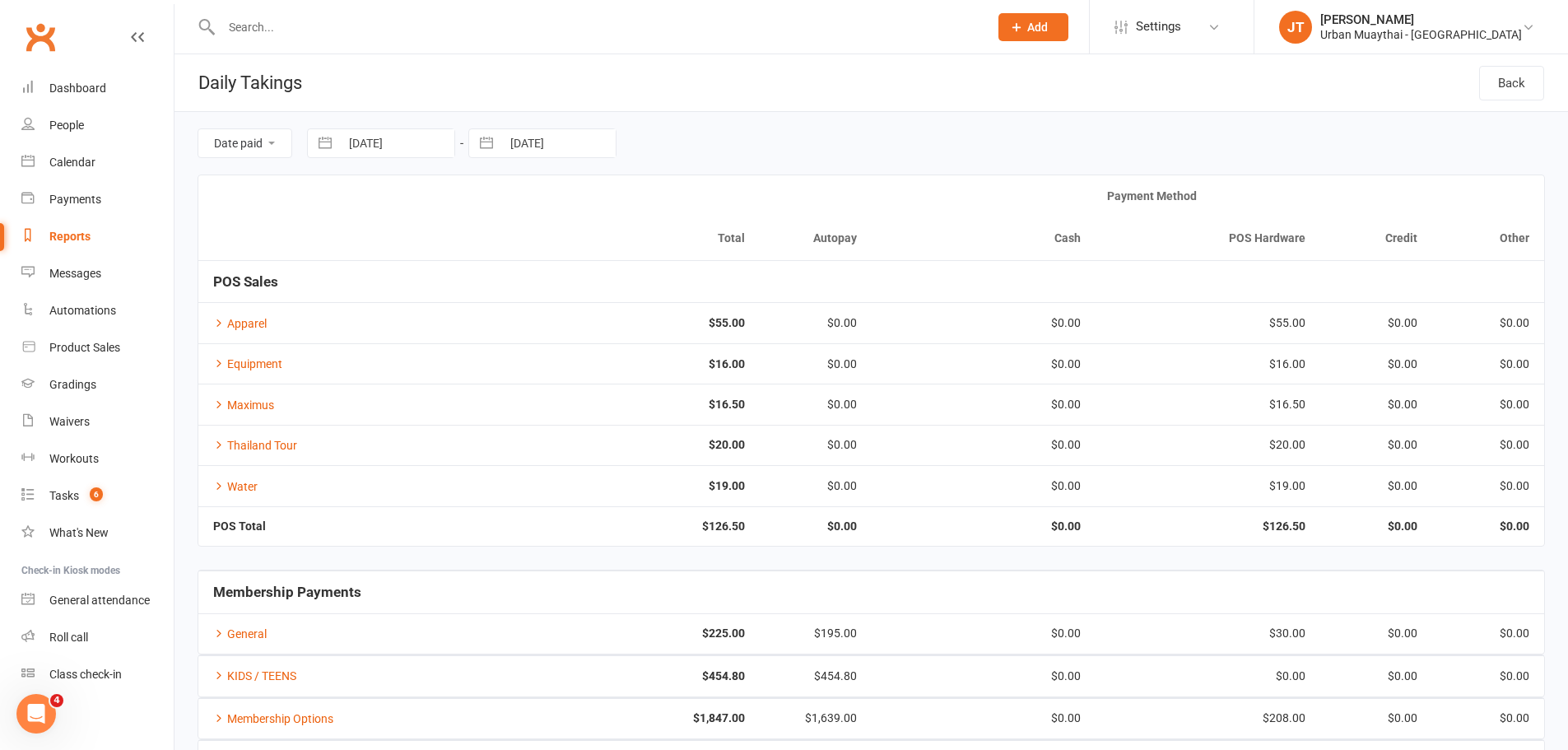
click at [339, 143] on button "button" at bounding box center [325, 143] width 30 height 28
select select "7"
select select "2025"
select select "8"
select select "2025"
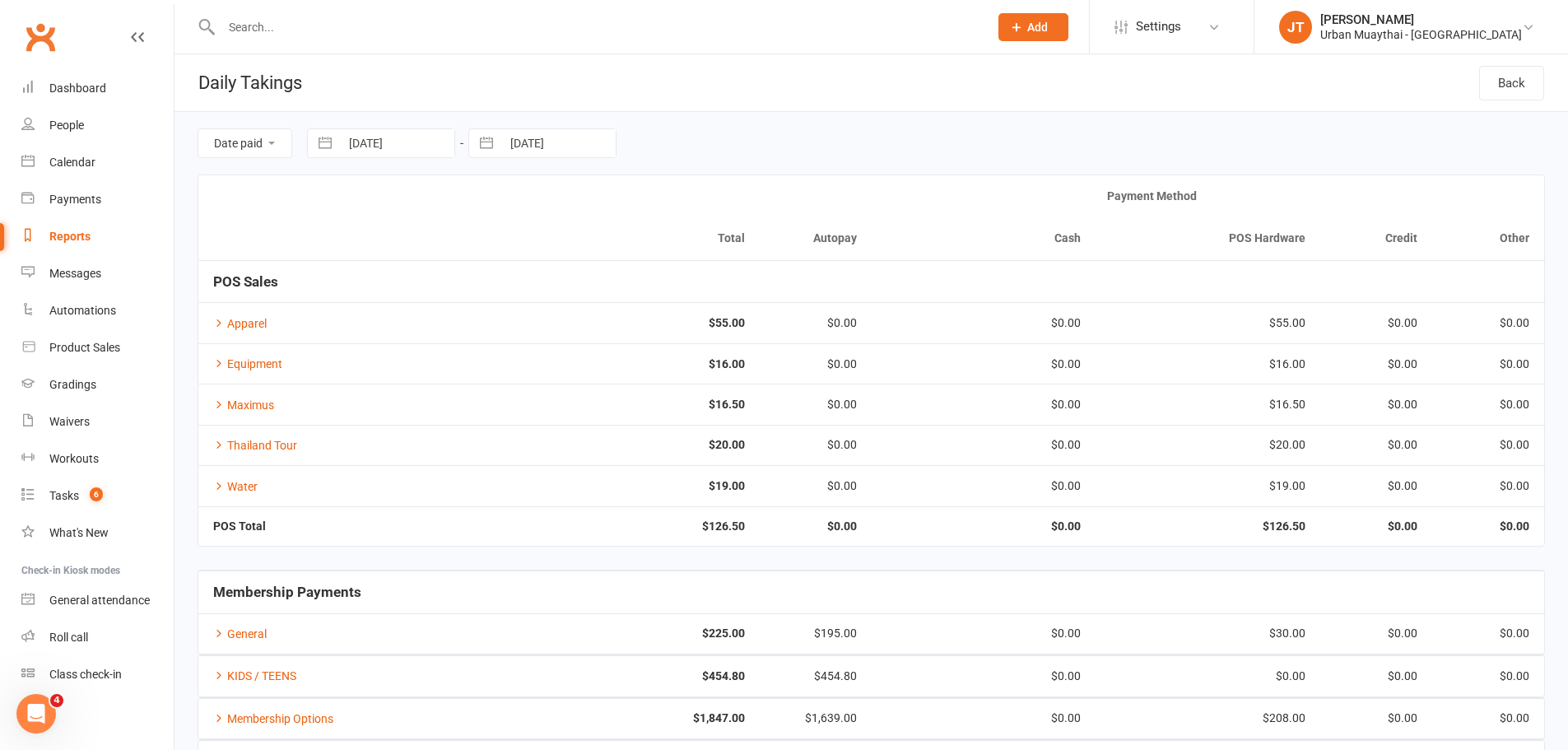
select select "9"
select select "2025"
click at [496, 272] on td "5" at bounding box center [502, 270] width 32 height 31
type input "[DATE]"
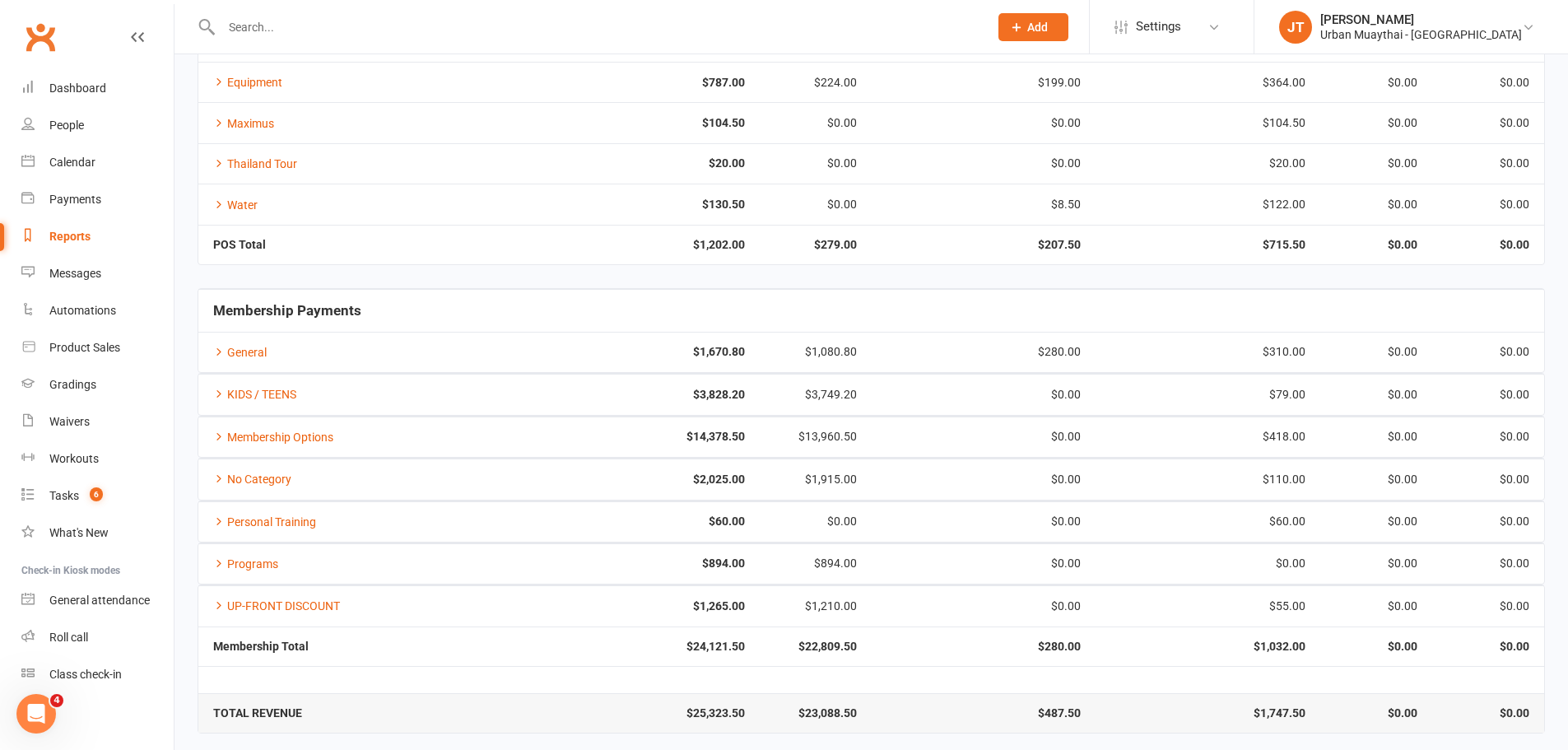
scroll to position [289, 0]
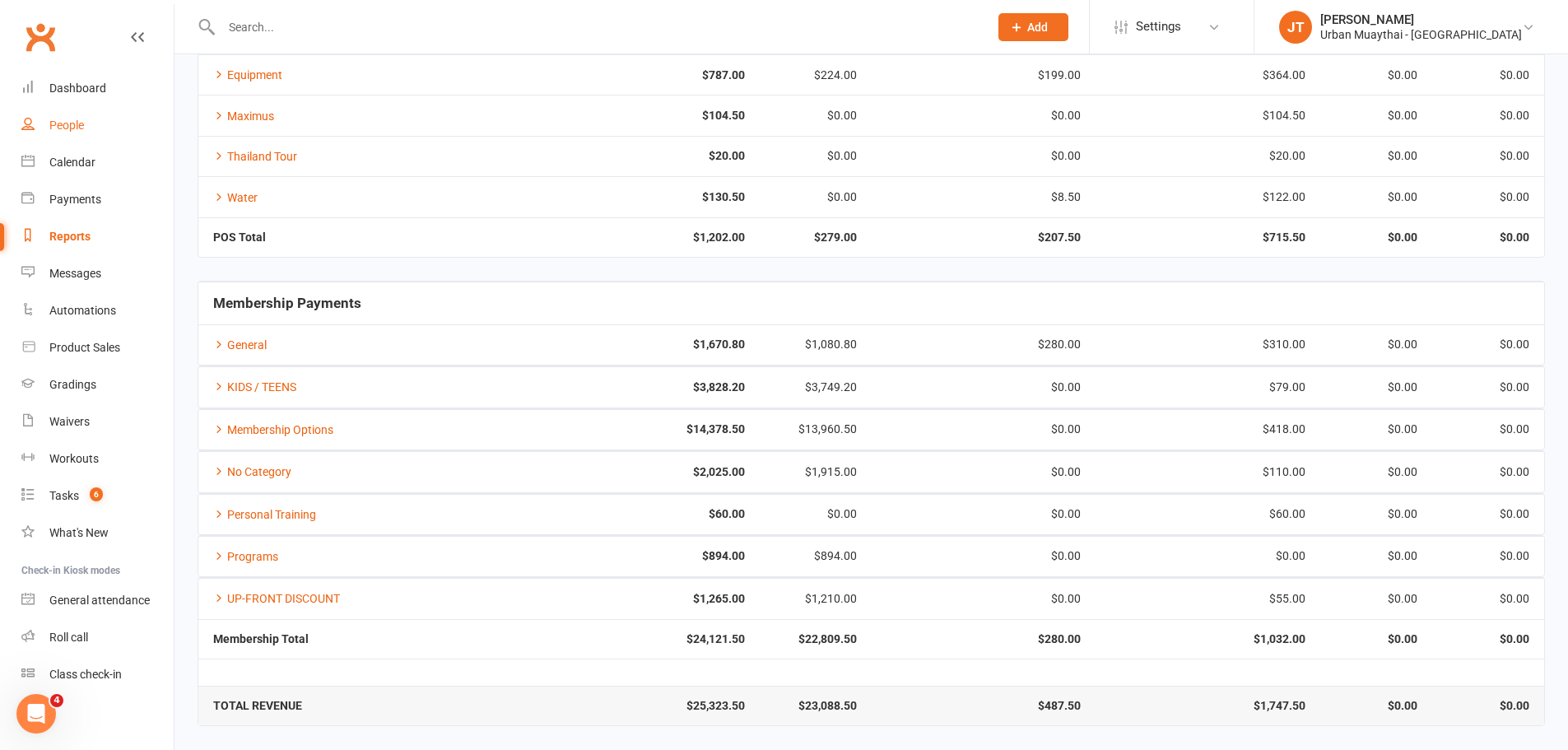
click at [123, 118] on link "People" at bounding box center [97, 125] width 152 height 37
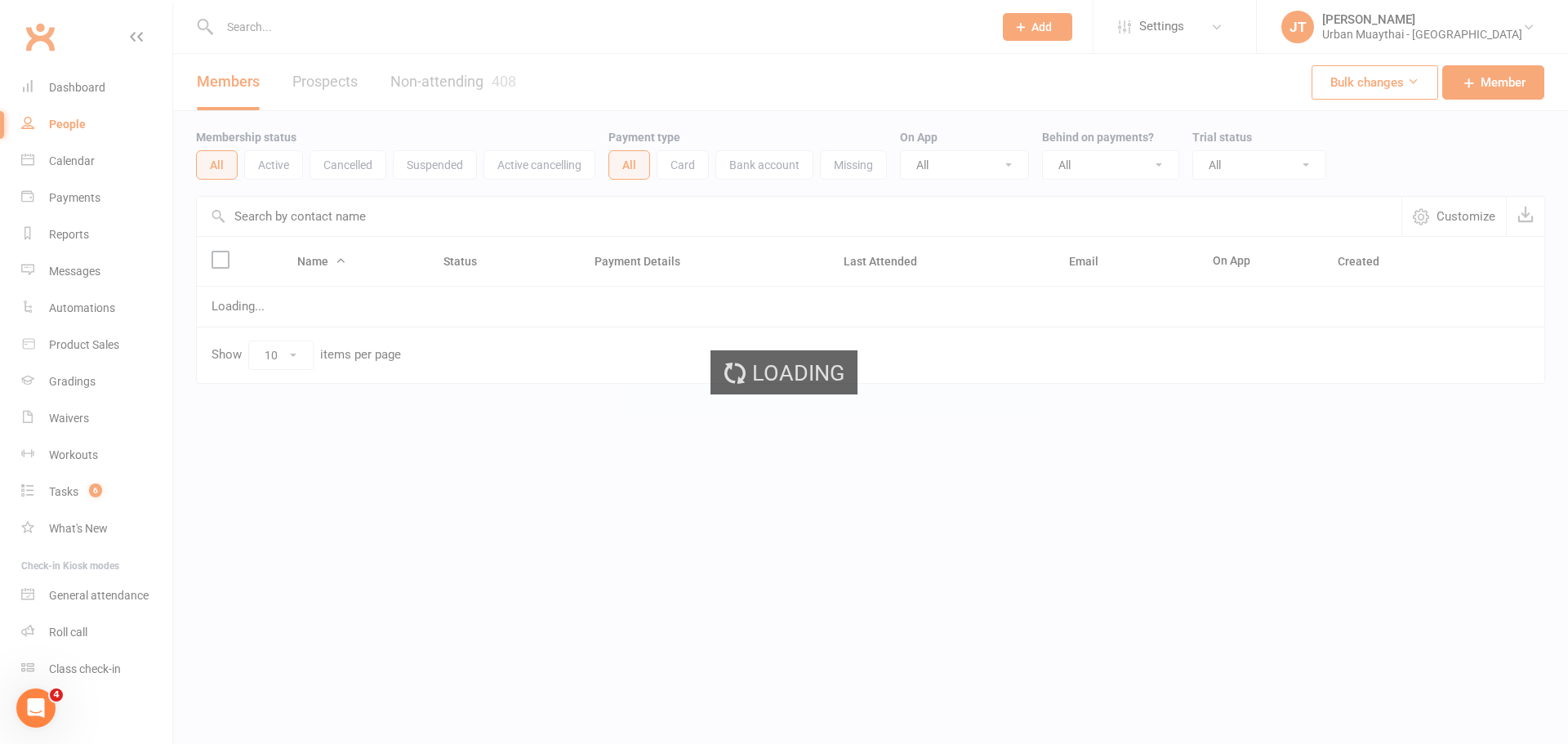
click at [111, 92] on ui-view "Prospect Member Non-attending contact Class / event Appointment Grading event T…" at bounding box center [784, 225] width 1568 height 443
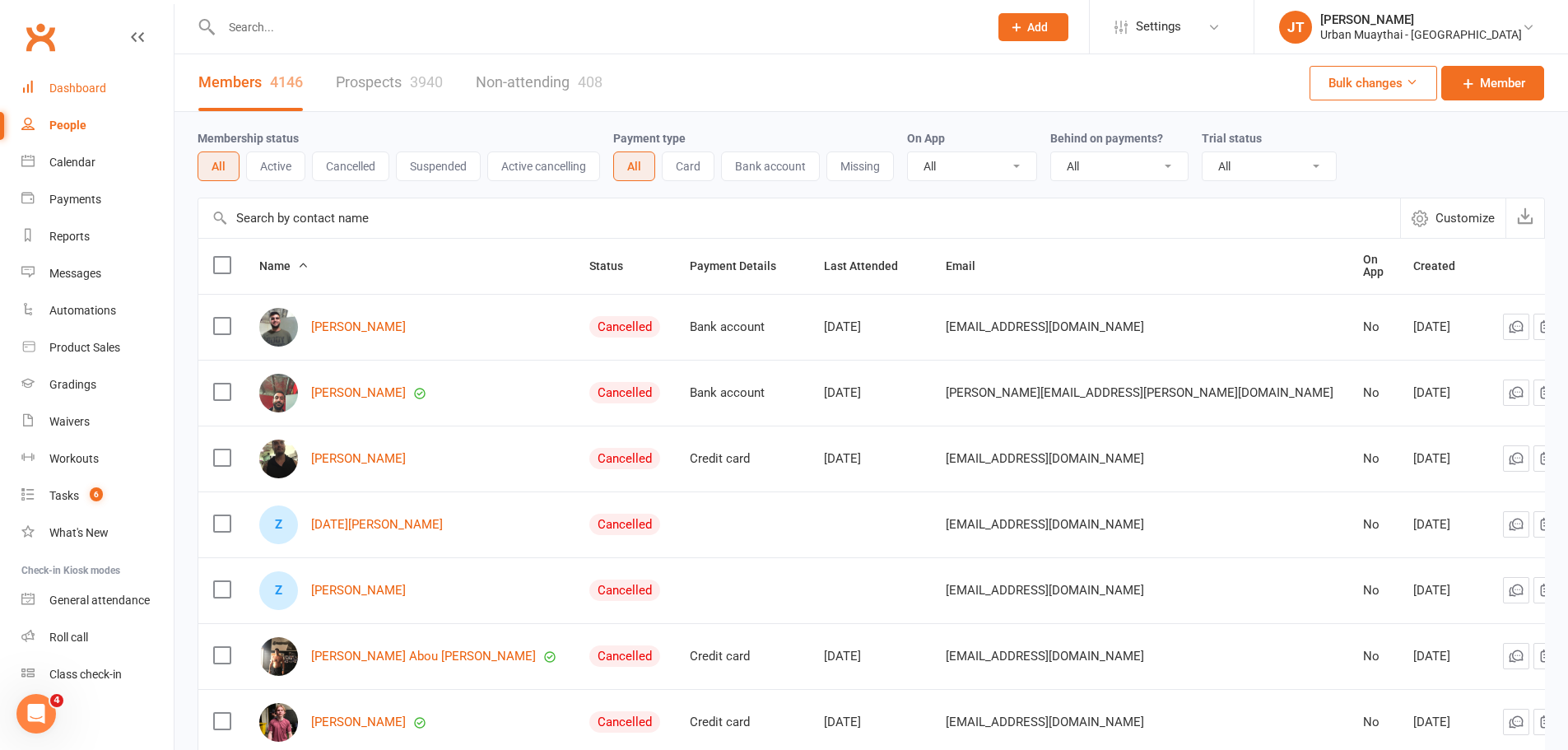
click at [112, 93] on link "Dashboard" at bounding box center [97, 89] width 152 height 37
